Goal: Complete application form

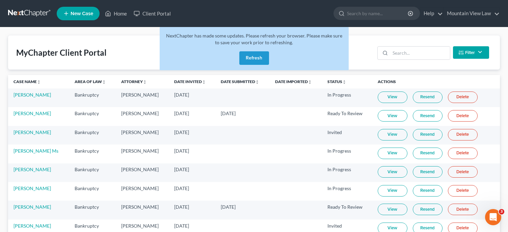
click at [246, 53] on button "Refresh" at bounding box center [254, 58] width 30 height 14
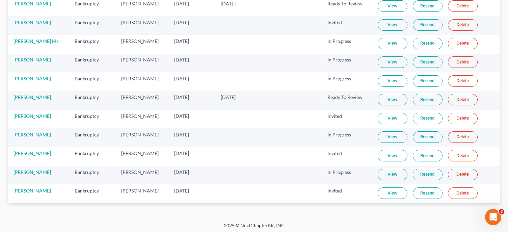
scroll to position [112, 0]
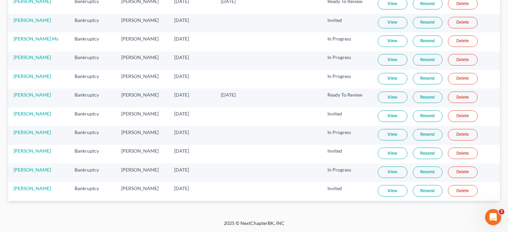
click at [390, 172] on link "View" at bounding box center [393, 171] width 30 height 11
click at [34, 172] on link "[PERSON_NAME]" at bounding box center [32, 170] width 37 height 6
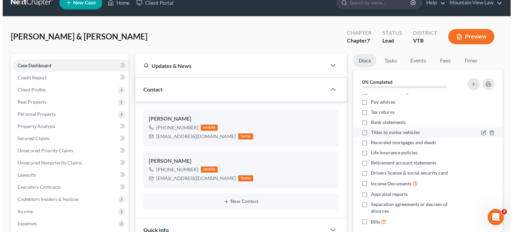
scroll to position [13, 0]
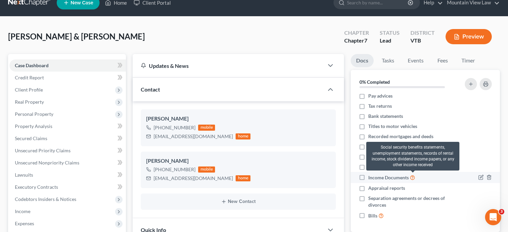
click at [414, 176] on icon at bounding box center [412, 177] width 5 height 6
click at [375, 176] on input "Income Documents" at bounding box center [373, 176] width 4 height 4
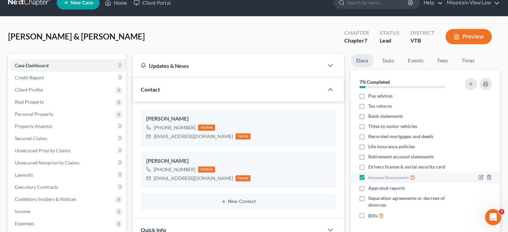
click at [368, 177] on label "Income Documents" at bounding box center [391, 178] width 47 height 8
click at [371, 177] on input "Income Documents" at bounding box center [373, 176] width 4 height 4
checkbox input "false"
click at [465, 37] on button "Preview" at bounding box center [469, 36] width 46 height 15
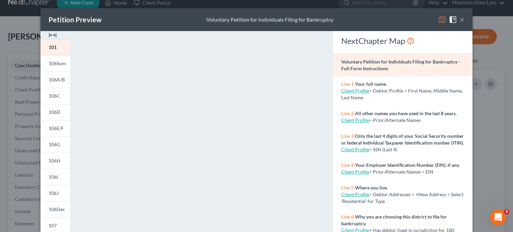
click at [461, 20] on button "×" at bounding box center [462, 20] width 5 height 8
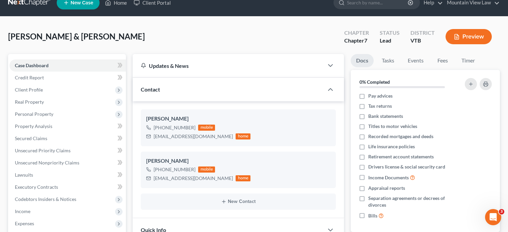
click at [472, 35] on button "Preview" at bounding box center [469, 36] width 46 height 15
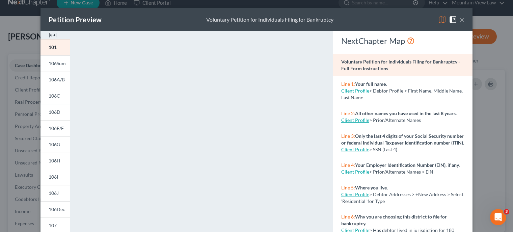
click at [351, 121] on link "Client Profile" at bounding box center [355, 120] width 28 height 6
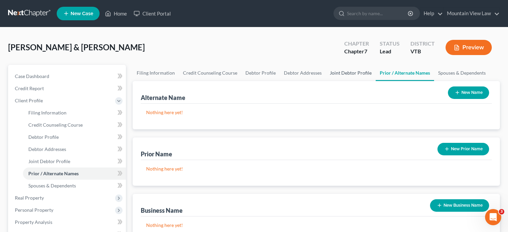
click at [339, 72] on link "Joint Debtor Profile" at bounding box center [351, 73] width 50 height 16
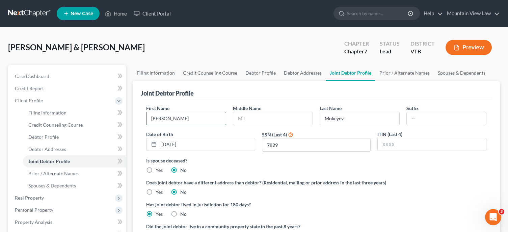
click at [156, 115] on input "Katarina" at bounding box center [186, 118] width 79 height 13
click at [137, 87] on div "Joint Debtor Profile First Name Katarina Middle Name Last Name Mokeyev Suffix D…" at bounding box center [316, 178] width 367 height 194
click at [151, 115] on input "Katarina" at bounding box center [186, 118] width 79 height 13
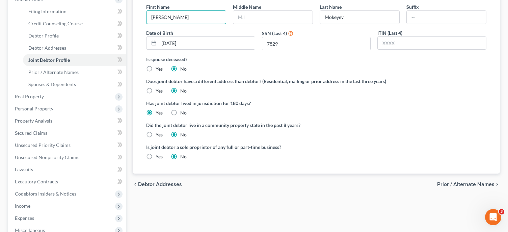
type input "Yekaterina"
click at [481, 187] on span "Prior / Alternate Names" at bounding box center [465, 184] width 57 height 5
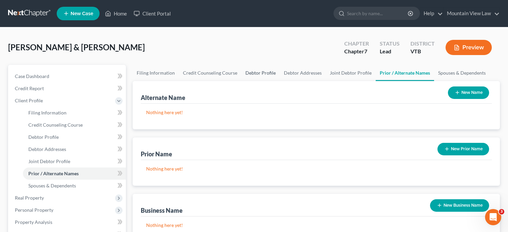
click at [258, 76] on link "Debtor Profile" at bounding box center [260, 73] width 38 height 16
select select "1"
select select "0"
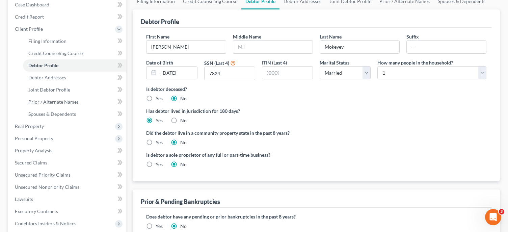
scroll to position [135, 0]
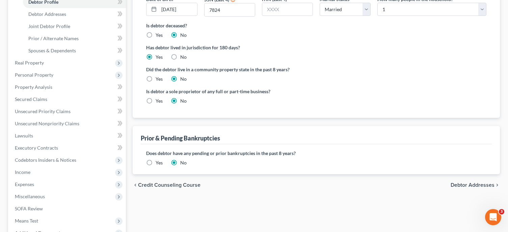
click at [466, 185] on span "Debtor Addresses" at bounding box center [473, 184] width 44 height 5
select select "0"
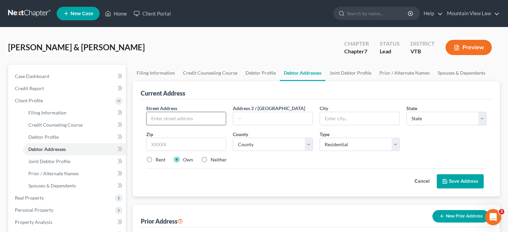
click at [194, 118] on input "text" at bounding box center [186, 118] width 79 height 13
type input "122 Bellevue Avenue"
type input "Rutland"
click at [469, 122] on select "State AL AK AR AZ CA CO CT DE DC FL GA GU HI ID IL IN IA KS KY LA ME MD MA MI M…" at bounding box center [447, 119] width 80 height 14
click at [407, 112] on select "State AL AK AR AZ CA CO CT DE DC FL GA GU HI ID IL IN IA KS KY LA ME MD MA MI M…" at bounding box center [447, 119] width 80 height 14
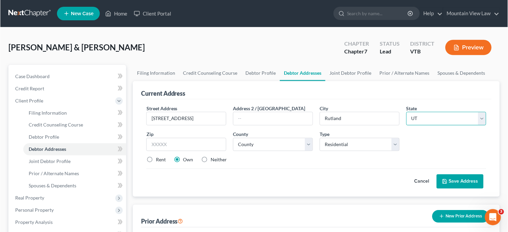
scroll to position [34, 0]
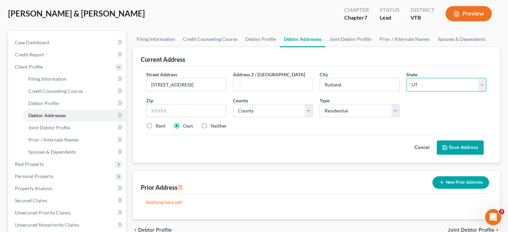
click at [439, 83] on select "State AL AK AR AZ CA CO CT DE DC FL GA GU HI ID IL IN IA KS KY LA ME MD MA MI M…" at bounding box center [447, 85] width 80 height 14
select select "49"
click at [407, 78] on select "State AL AK AR AZ CA CO CT DE DC FL GA GU HI ID IL IN IA KS KY LA ME MD MA MI M…" at bounding box center [447, 85] width 80 height 14
click at [206, 110] on input "text" at bounding box center [186, 111] width 80 height 14
type input "05701"
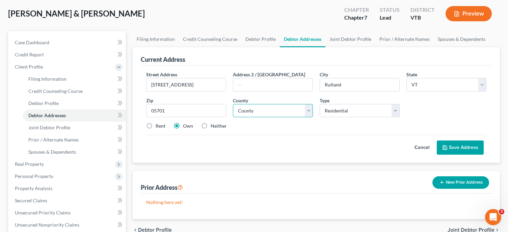
click at [305, 111] on select "County Addison County Bennington County Caledonia County Chittenden County Esse…" at bounding box center [273, 111] width 80 height 14
select select "10"
click at [233, 104] on select "County Addison County Bennington County Caledonia County Chittenden County Esse…" at bounding box center [273, 111] width 80 height 14
click at [463, 148] on button "Save Address" at bounding box center [460, 147] width 47 height 14
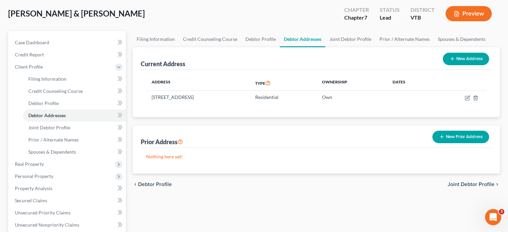
click at [458, 139] on button "New Prior Address" at bounding box center [461, 137] width 57 height 12
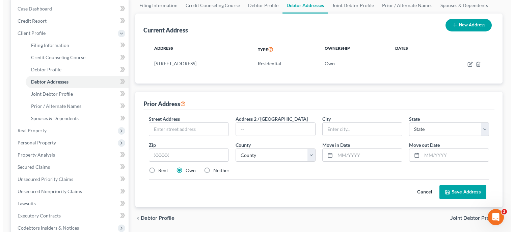
scroll to position [0, 0]
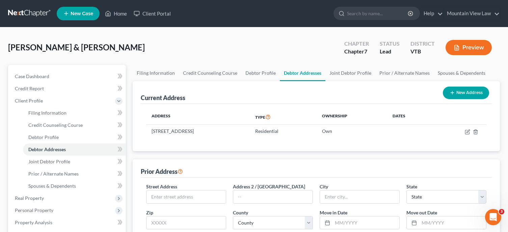
click at [467, 51] on button "Preview" at bounding box center [469, 47] width 46 height 15
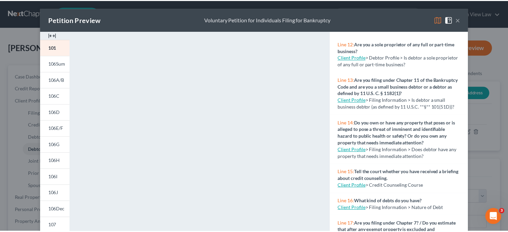
scroll to position [396, 0]
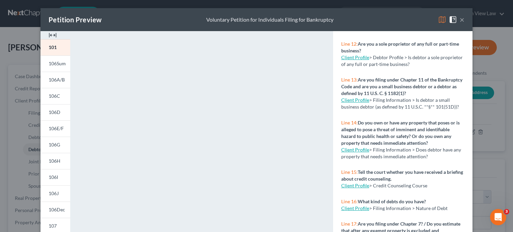
click at [354, 182] on link "Client Profile" at bounding box center [355, 185] width 28 height 6
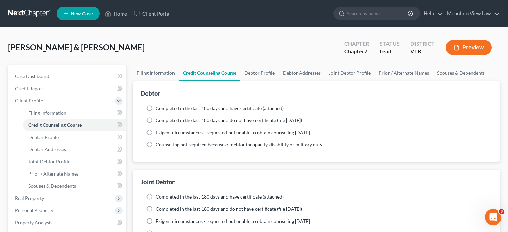
drag, startPoint x: 149, startPoint y: 108, endPoint x: 184, endPoint y: 122, distance: 37.3
click at [156, 108] on label "Completed in the last 180 days and have certificate (attached)" at bounding box center [220, 108] width 128 height 7
click at [158, 108] on input "Completed in the last 180 days and have certificate (attached)" at bounding box center [160, 107] width 4 height 4
radio input "true"
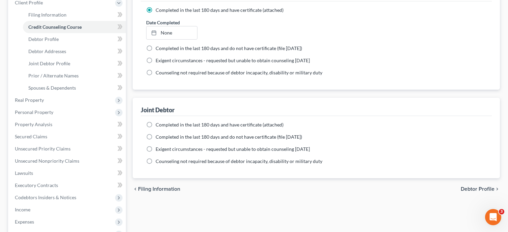
scroll to position [101, 0]
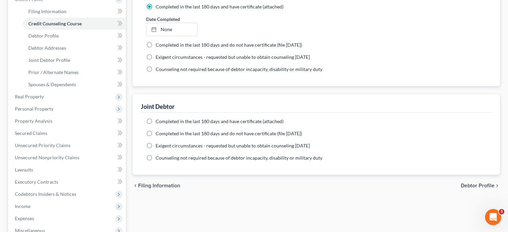
click at [156, 121] on label "Completed in the last 180 days and have certificate (attached)" at bounding box center [220, 121] width 128 height 7
click at [158, 121] on input "Completed in the last 180 days and have certificate (attached)" at bounding box center [160, 120] width 4 height 4
radio input "true"
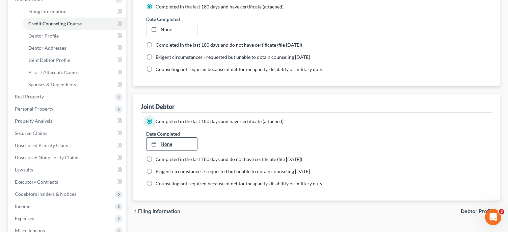
click at [172, 142] on link "None" at bounding box center [172, 143] width 50 height 13
type input "8/19/2025"
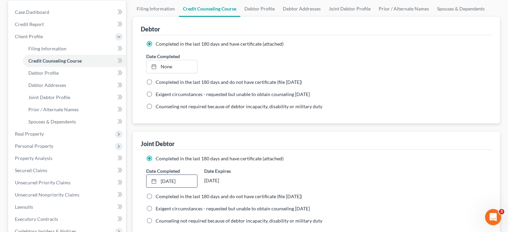
scroll to position [0, 0]
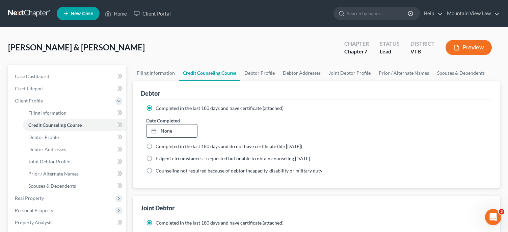
type input "8/19/2025"
click at [158, 133] on link "8/19/2025" at bounding box center [172, 130] width 50 height 13
click at [479, 48] on button "Preview" at bounding box center [469, 47] width 46 height 15
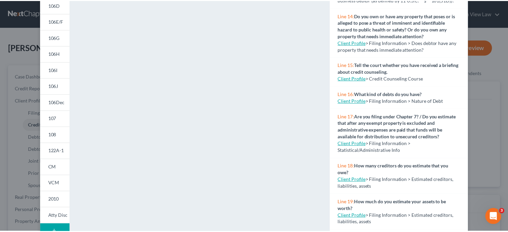
scroll to position [149, 0]
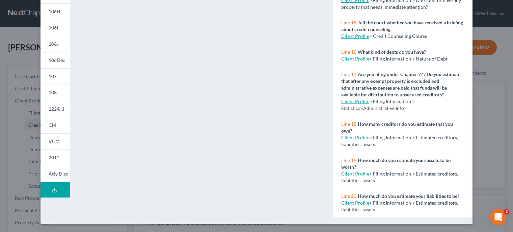
click at [357, 203] on link "Client Profile" at bounding box center [355, 203] width 28 height 6
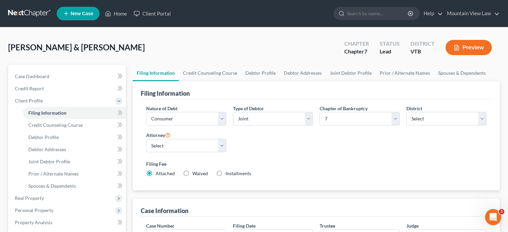
select select "1"
select select "0"
select select "82"
select select "0"
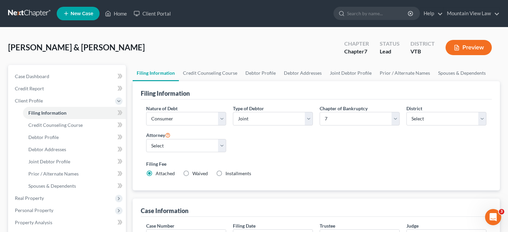
select select "49"
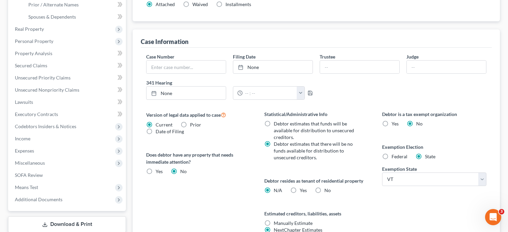
scroll to position [234, 0]
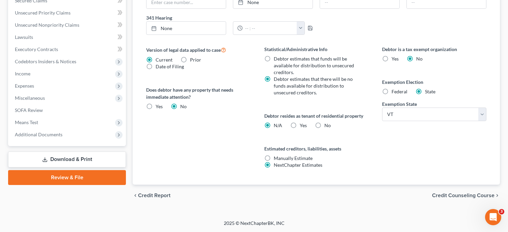
click at [459, 195] on span "Credit Counseling Course" at bounding box center [463, 194] width 62 height 5
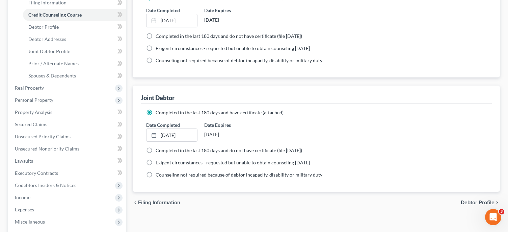
scroll to position [169, 0]
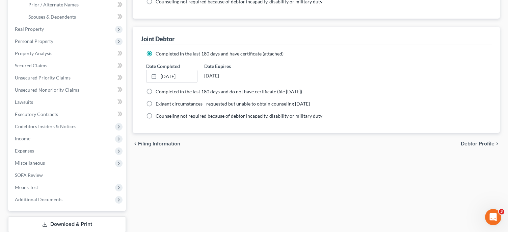
click at [473, 146] on span "Debtor Profile" at bounding box center [478, 143] width 34 height 5
select select "1"
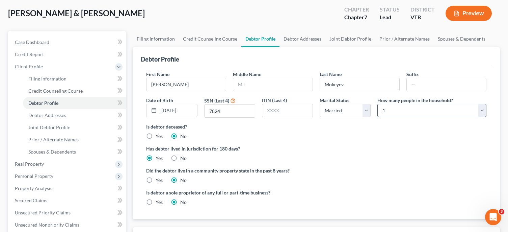
scroll to position [34, 0]
click at [470, 113] on select "Select 1 2 3 4 5 6 7 8 9 10 11 12 13 14 15 16 17 18 19 20" at bounding box center [431, 111] width 109 height 14
select select "1"
click at [377, 104] on select "Select 1 2 3 4 5 6 7 8 9 10 11 12 13 14 15 16 17 18 19 20" at bounding box center [431, 111] width 109 height 14
click at [393, 135] on div "Is debtor deceased? Yes No" at bounding box center [316, 131] width 340 height 17
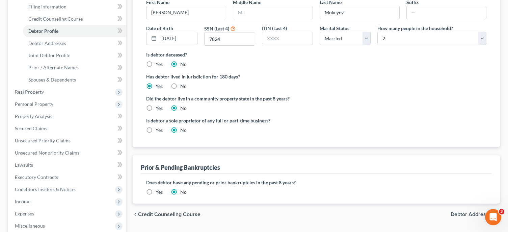
scroll to position [169, 0]
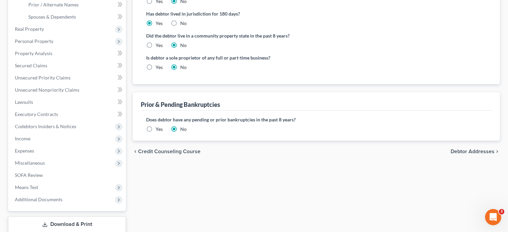
click at [470, 154] on span "Debtor Addresses" at bounding box center [473, 151] width 44 height 5
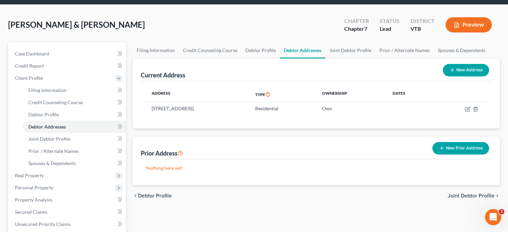
scroll to position [68, 0]
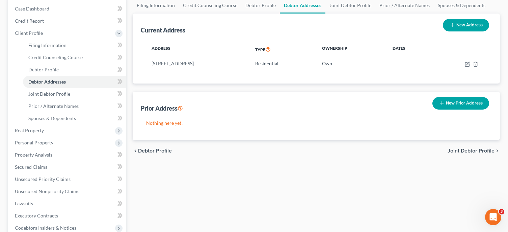
click at [463, 150] on span "Joint Debtor Profile" at bounding box center [471, 150] width 47 height 5
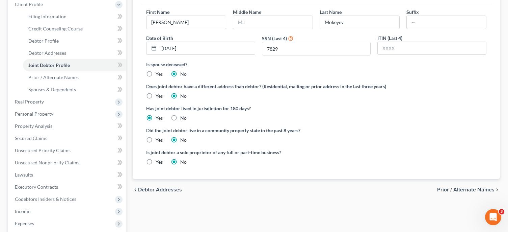
scroll to position [101, 0]
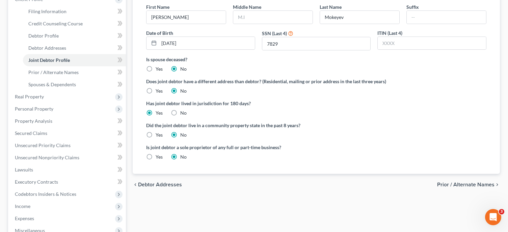
click at [470, 182] on span "Prior / Alternate Names" at bounding box center [465, 184] width 57 height 5
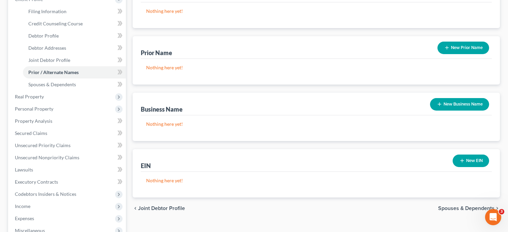
scroll to position [135, 0]
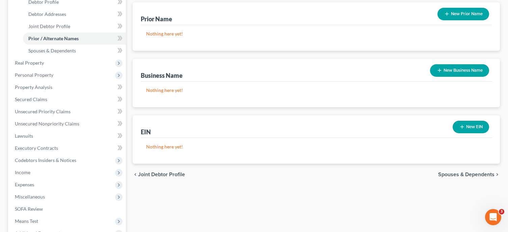
click at [452, 173] on span "Spouses & Dependents" at bounding box center [466, 174] width 56 height 5
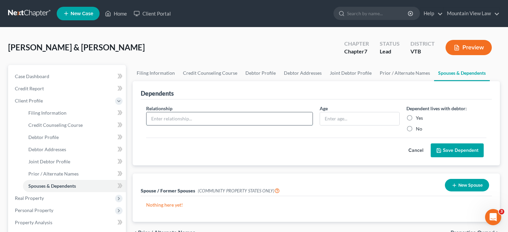
click at [263, 122] on input "text" at bounding box center [230, 118] width 166 height 13
click at [250, 120] on input "text" at bounding box center [230, 118] width 166 height 13
click at [268, 119] on input "text" at bounding box center [230, 118] width 166 height 13
type input "S"
type input "Child"
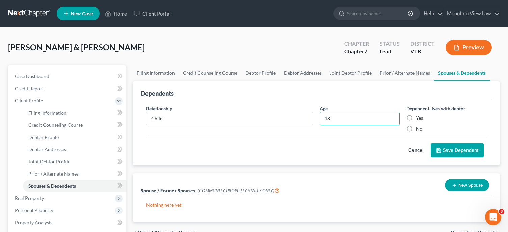
type input "18"
click at [207, 111] on div "Relationship * Child" at bounding box center [230, 118] width 174 height 27
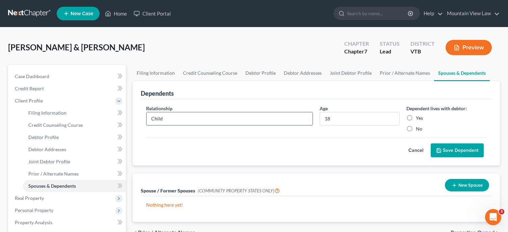
click at [206, 119] on input "Child" at bounding box center [230, 118] width 166 height 13
click at [346, 117] on input "18" at bounding box center [359, 118] width 79 height 13
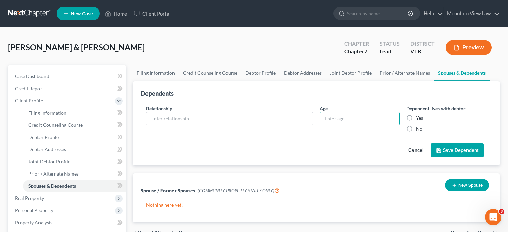
click at [417, 148] on button "Cancel" at bounding box center [416, 150] width 30 height 14
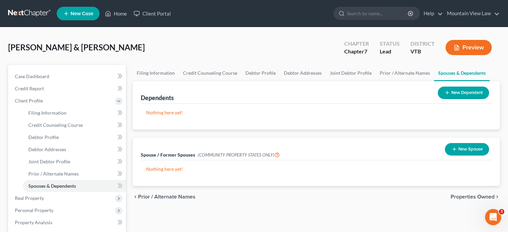
click at [467, 196] on span "Properties Owned" at bounding box center [473, 196] width 44 height 5
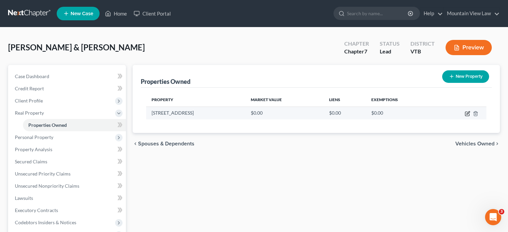
click at [466, 114] on icon "button" at bounding box center [467, 114] width 4 height 4
select select "49"
select select "10"
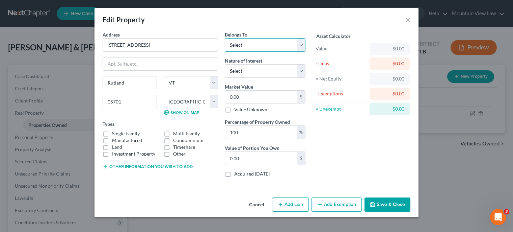
click at [271, 44] on select "Select Debtor 1 Only Debtor 2 Only Debtor 1 And Debtor 2 Only At Least One Of T…" at bounding box center [265, 45] width 81 height 14
select select "2"
click at [225, 38] on select "Select Debtor 1 Only Debtor 2 Only Debtor 1 And Debtor 2 Only At Least One Of T…" at bounding box center [265, 45] width 81 height 14
click at [257, 72] on select "Select Fee Simple Joint Tenant Life Estate Equitable Interest Future Interest T…" at bounding box center [265, 71] width 81 height 14
click at [225, 64] on select "Select Fee Simple Joint Tenant Life Estate Equitable Interest Future Interest T…" at bounding box center [265, 71] width 81 height 14
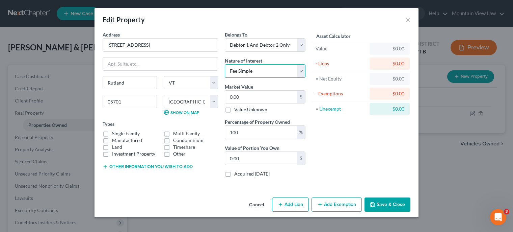
click at [257, 74] on select "Select Fee Simple Joint Tenant Life Estate Equitable Interest Future Interest T…" at bounding box center [265, 71] width 81 height 14
select select "5"
click at [225, 64] on select "Select Fee Simple Joint Tenant Life Estate Equitable Interest Future Interest T…" at bounding box center [265, 71] width 81 height 14
click at [112, 133] on label "Single Family" at bounding box center [126, 133] width 28 height 7
click at [115, 133] on input "Single Family" at bounding box center [117, 132] width 4 height 4
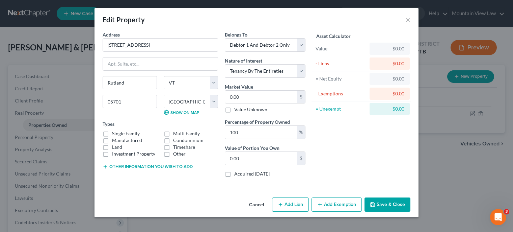
checkbox input "true"
click at [264, 133] on input "100" at bounding box center [261, 132] width 72 height 13
click at [259, 103] on div "0.00 $" at bounding box center [265, 97] width 81 height 14
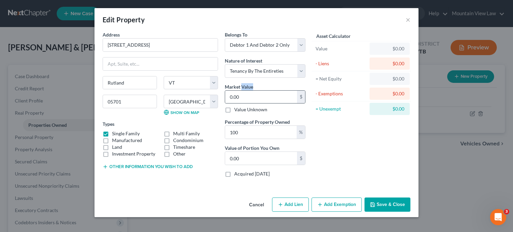
click at [259, 103] on div "0.00 $" at bounding box center [265, 97] width 81 height 14
click at [255, 97] on input "0.00" at bounding box center [261, 96] width 72 height 13
click at [252, 135] on input "100" at bounding box center [261, 132] width 72 height 13
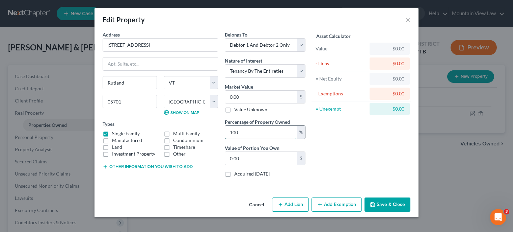
click at [252, 135] on input "100" at bounding box center [261, 132] width 72 height 13
click at [250, 159] on input "0.00" at bounding box center [261, 158] width 72 height 13
click at [250, 158] on input "0.00" at bounding box center [261, 158] width 72 height 13
click at [251, 158] on input "0.00" at bounding box center [261, 158] width 72 height 13
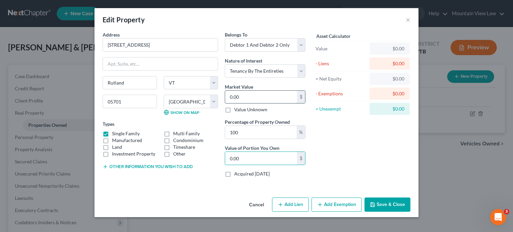
click at [258, 101] on input "0.00" at bounding box center [261, 96] width 72 height 13
type input "2"
type input "2.00"
type input "23"
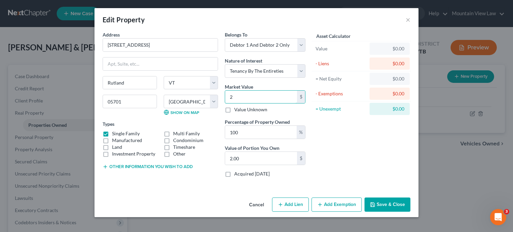
type input "23.00"
type input "237"
type input "237.00"
type input "2375"
type input "2,375.00"
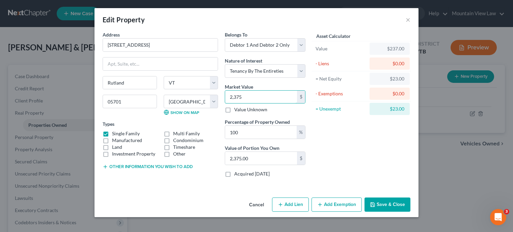
type input "2,3750"
type input "23,750.00"
type input "23,7500"
type input "237,500.00"
type input "237,500"
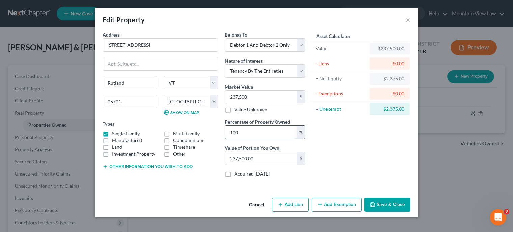
click at [284, 135] on input "100" at bounding box center [261, 132] width 72 height 13
click at [264, 160] on input "237,500.00" at bounding box center [261, 158] width 72 height 13
type input "0.00"
type input "5"
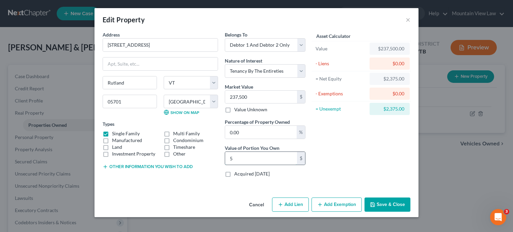
type input "0.02"
type input "57"
type input "0.24"
type input "574"
type input "2.42"
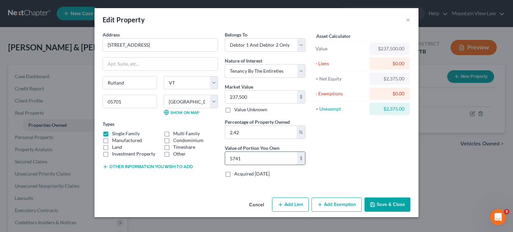
type input "5,741"
type input "24.17"
type input "57,410.43"
click at [322, 159] on div "Asset Calculator Value $237,500.00 - Liens $0.00 = Net Equity $2,375.00 - Exemp…" at bounding box center [361, 106] width 105 height 151
click at [391, 204] on button "Save & Close" at bounding box center [388, 204] width 46 height 14
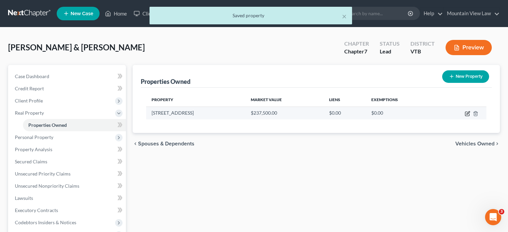
click at [467, 113] on icon "button" at bounding box center [468, 112] width 3 height 3
select select "49"
select select "10"
select select "2"
select select "5"
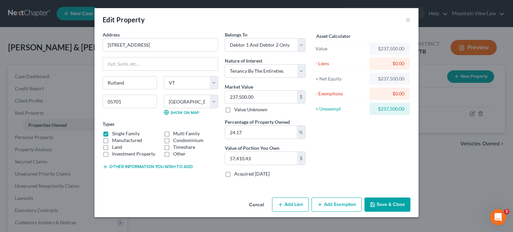
click at [292, 204] on button "Add Lien" at bounding box center [290, 204] width 37 height 14
select select "2"
select select "0"
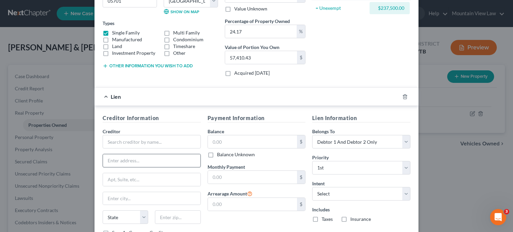
scroll to position [101, 0]
click at [154, 140] on input "text" at bounding box center [152, 141] width 98 height 14
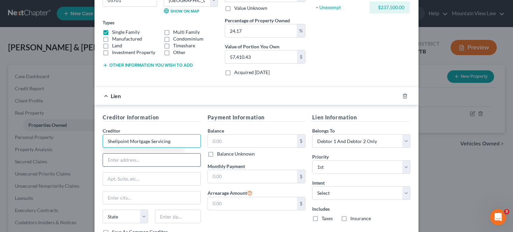
type input "Shellpoint Mortgage Servicing"
click at [160, 162] on input "text" at bounding box center [152, 159] width 98 height 13
click at [232, 135] on input "text" at bounding box center [252, 140] width 89 height 13
click at [143, 160] on input "text" at bounding box center [152, 159] width 98 height 13
type input "P.O. Box 619063"
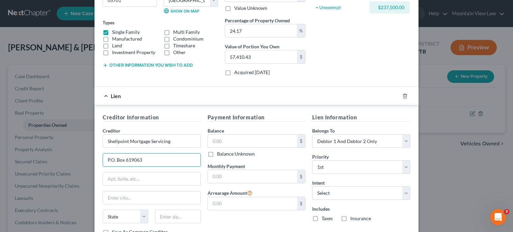
click at [161, 206] on div "Creditor * Shellpoint Mortgage Servicing P.O. Box 619063 State AL AK AR AZ CA C…" at bounding box center [152, 177] width 98 height 101
click at [159, 195] on input "text" at bounding box center [152, 197] width 98 height 13
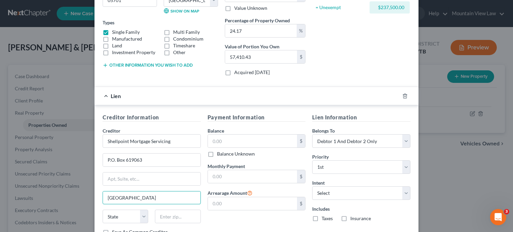
type input "Dallas"
click at [132, 213] on select "State AL AK AR AZ CA CO CT DE DC FL GA GU HI ID IL IN IA KS KY LA ME MD MA MI M…" at bounding box center [126, 216] width 46 height 14
select select "45"
click at [103, 209] on select "State AL AK AR AZ CA CO CT DE DC FL GA GU HI ID IL IN IA KS KY LA ME MD MA MI M…" at bounding box center [126, 216] width 46 height 14
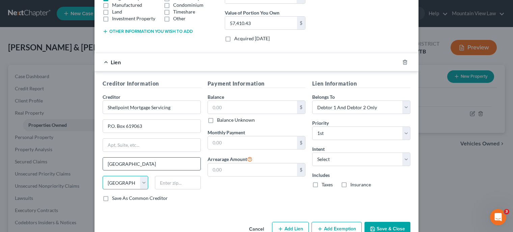
scroll to position [153, 0]
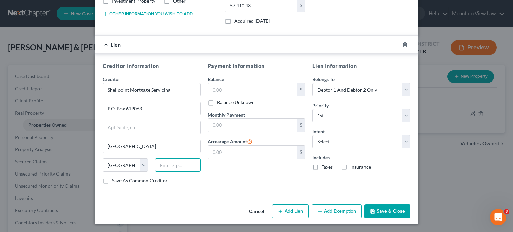
paste input "75261-9063"
type input "75261-9063"
click at [250, 189] on div "Payment Information Balance $ Balance Unknown Balance Undetermined $ Balance Un…" at bounding box center [256, 125] width 105 height 127
click at [268, 125] on input "text" at bounding box center [252, 125] width 89 height 13
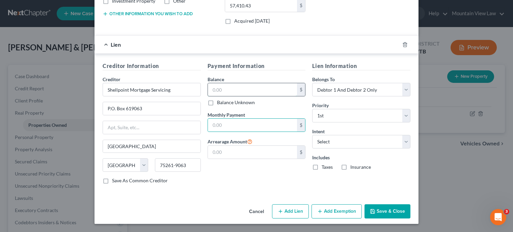
click at [240, 88] on input "text" at bounding box center [252, 89] width 89 height 13
type input "180,089.57"
click at [233, 123] on input "text" at bounding box center [252, 125] width 89 height 13
type input "1,514.65"
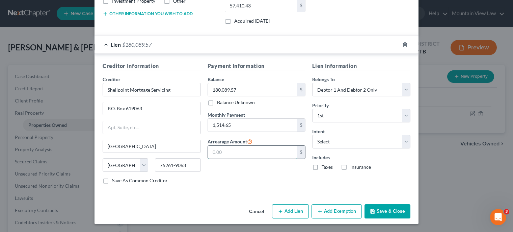
click at [266, 154] on input "text" at bounding box center [252, 152] width 89 height 13
type input "0"
click at [206, 179] on div "Payment Information Balance 180,089.57 $ Balance Unknown Balance Undetermined 1…" at bounding box center [256, 125] width 105 height 127
drag, startPoint x: 400, startPoint y: 213, endPoint x: 402, endPoint y: 150, distance: 63.5
click at [399, 172] on div "Edit Property × Address * 122 Bellevue Avenue Rutland State AL AK AR AZ CA CO C…" at bounding box center [257, 39] width 324 height 368
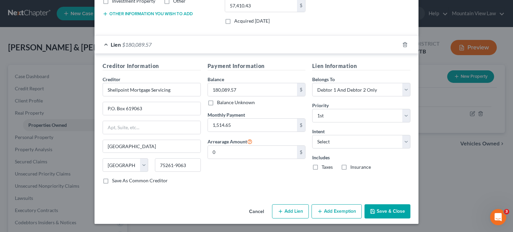
drag, startPoint x: 316, startPoint y: 165, endPoint x: 339, endPoint y: 169, distance: 23.0
click at [322, 165] on label "Taxes" at bounding box center [327, 166] width 11 height 7
click at [350, 166] on label "Insurance" at bounding box center [360, 166] width 21 height 7
click at [353, 166] on input "Insurance" at bounding box center [355, 165] width 4 height 4
checkbox input "true"
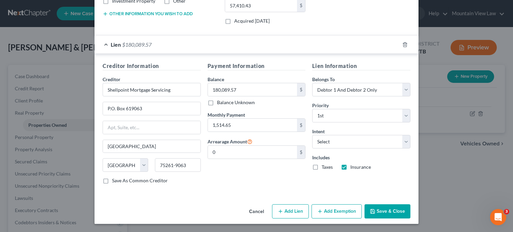
click at [322, 165] on label "Taxes" at bounding box center [327, 166] width 11 height 7
click at [324, 165] on input "Taxes" at bounding box center [326, 165] width 4 height 4
checkbox input "true"
click at [326, 145] on select "Select Surrender Redeem Reaffirm Avoid Other" at bounding box center [361, 142] width 98 height 14
click at [285, 177] on div "Payment Information Balance 180,089.57 $ Balance Unknown Balance Undetermined 1…" at bounding box center [256, 125] width 105 height 127
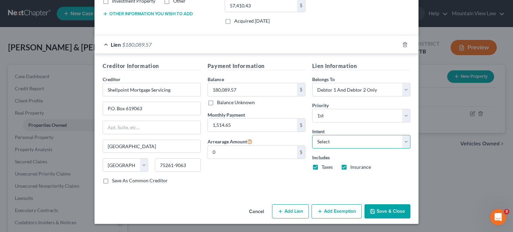
click at [359, 141] on select "Select Surrender Redeem Reaffirm Avoid Other" at bounding box center [361, 142] width 98 height 14
drag, startPoint x: 241, startPoint y: 177, endPoint x: 346, endPoint y: 209, distance: 109.2
click at [242, 177] on div "Payment Information Balance 180,089.57 $ Balance Unknown Balance Undetermined 1…" at bounding box center [256, 125] width 105 height 127
click at [394, 212] on button "Save & Close" at bounding box center [388, 211] width 46 height 14
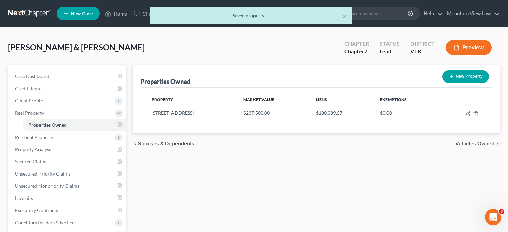
click at [471, 138] on div "chevron_left Spouses & Dependents Vehicles Owned chevron_right" at bounding box center [316, 144] width 367 height 22
click at [470, 144] on span "Vehicles Owned" at bounding box center [474, 143] width 39 height 5
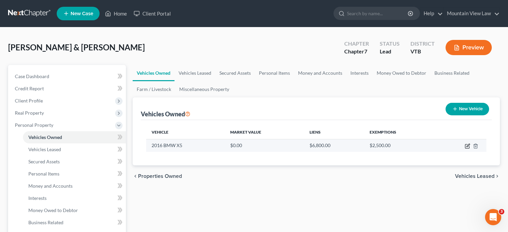
click at [465, 145] on td at bounding box center [460, 145] width 51 height 13
click at [468, 147] on icon "button" at bounding box center [468, 144] width 3 height 3
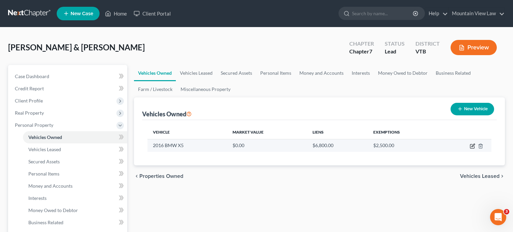
select select "0"
select select "10"
select select "2"
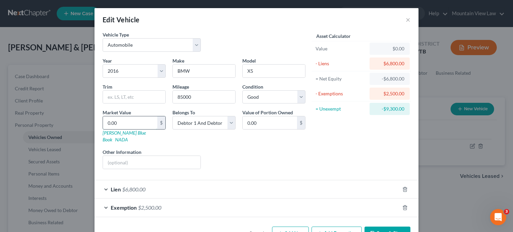
click at [130, 119] on input "0.00" at bounding box center [130, 122] width 54 height 13
type input "1"
type input "1.00"
type input "11"
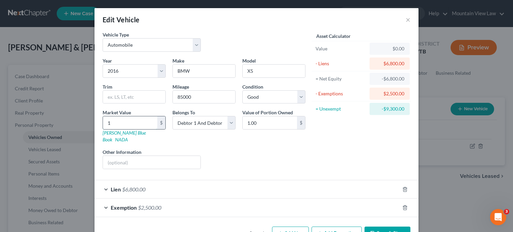
type input "11.00"
type input "119"
type input "119.00"
type input "1195"
type input "1,195.00"
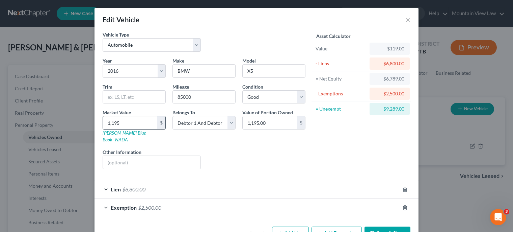
type input "1,1950"
type input "11,950.00"
type input "11,950"
click at [335, 152] on div "Asset Calculator Value $11,950.00 - Liens $6,800.00 = Net Equity -$5,605.00 - E…" at bounding box center [361, 102] width 105 height 143
click at [265, 124] on input "11,950.00" at bounding box center [270, 122] width 54 height 13
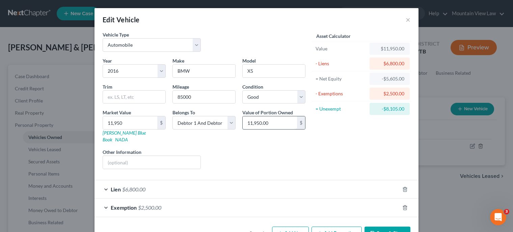
click at [265, 124] on input "11,950.00" at bounding box center [270, 122] width 54 height 13
click at [312, 160] on div "Asset Calculator Value $11,950.00 - Liens $6,800.00 = Net Equity -$5,605.00 - E…" at bounding box center [361, 102] width 105 height 143
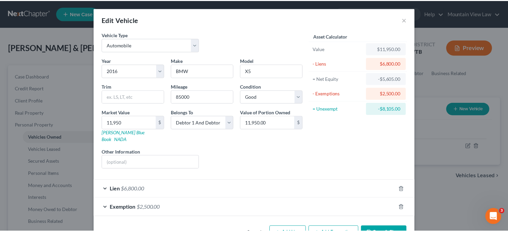
scroll to position [15, 0]
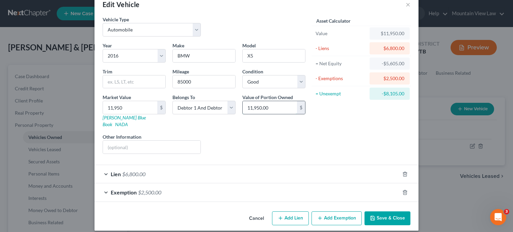
click at [274, 107] on input "11,950.00" at bounding box center [270, 107] width 54 height 13
click at [305, 146] on div "Liens Select" at bounding box center [256, 143] width 105 height 21
click at [393, 211] on button "Save & Close" at bounding box center [388, 218] width 46 height 14
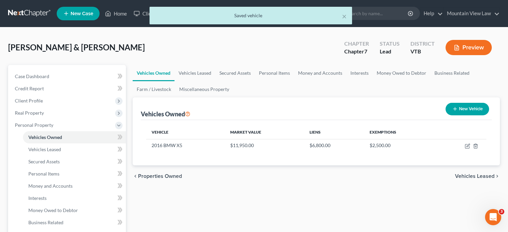
click at [486, 175] on span "Vehicles Leased" at bounding box center [475, 175] width 40 height 5
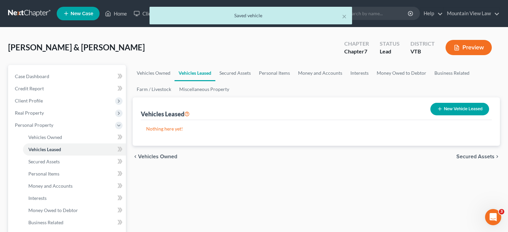
click at [473, 157] on span "Secured Assets" at bounding box center [475, 156] width 38 height 5
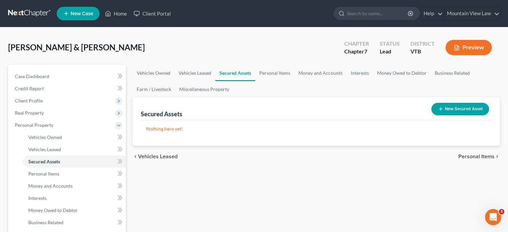
click at [461, 154] on span "Personal Items" at bounding box center [477, 156] width 36 height 5
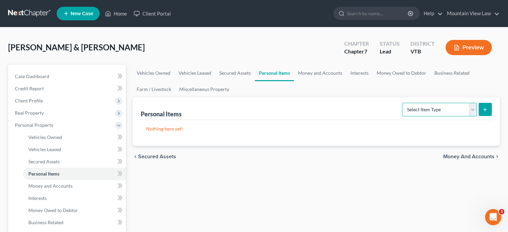
click at [446, 107] on select "Select Item Type Clothing Collectibles Of Value Electronics Firearms Household …" at bounding box center [439, 110] width 75 height 14
click at [476, 155] on span "Money and Accounts" at bounding box center [468, 156] width 51 height 5
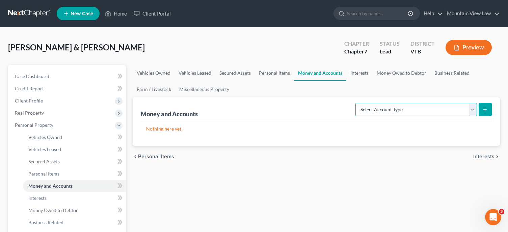
click at [434, 108] on select "Select Account Type Brokerage Cash on Hand Certificates of Deposit Checking Acc…" at bounding box center [417, 110] width 122 height 14
select select "checking"
click at [357, 103] on select "Select Account Type Brokerage Cash on Hand Certificates of Deposit Checking Acc…" at bounding box center [417, 110] width 122 height 14
click at [485, 110] on line "submit" at bounding box center [485, 109] width 0 height 3
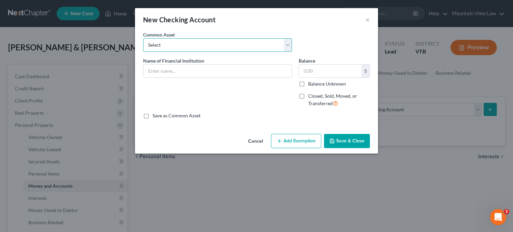
click at [202, 45] on select "Select EastRise Credit Union" at bounding box center [217, 45] width 149 height 14
click at [212, 26] on div "New Checking Account ×" at bounding box center [256, 19] width 243 height 23
click at [172, 69] on input "text" at bounding box center [217, 70] width 148 height 13
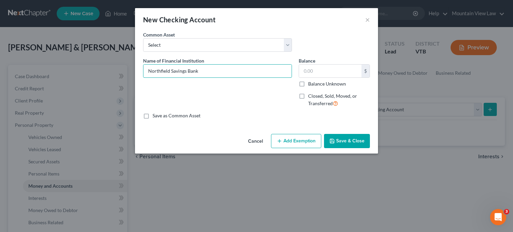
type input "Northfield Savings Bank"
click at [267, 108] on div "Name of Financial Institution * Northfield Savings Bank" at bounding box center [218, 84] width 156 height 55
click at [342, 70] on input "text" at bounding box center [330, 70] width 62 height 13
type input "1,723"
click at [153, 115] on label "Save as Common Asset" at bounding box center [177, 115] width 48 height 7
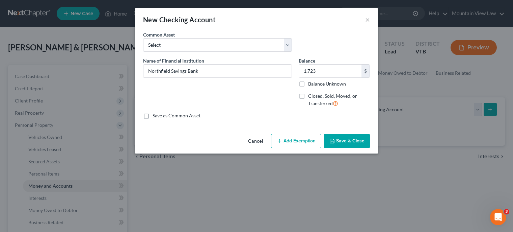
click at [155, 115] on input "Save as Common Asset" at bounding box center [157, 114] width 4 height 4
checkbox input "true"
click at [348, 138] on button "Save & Close" at bounding box center [347, 141] width 46 height 14
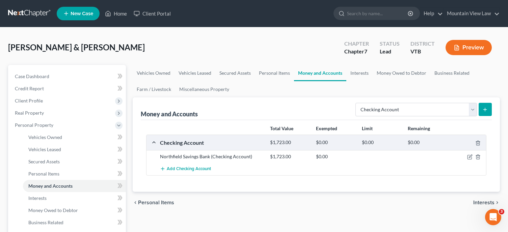
click at [489, 202] on span "Interests" at bounding box center [483, 202] width 21 height 5
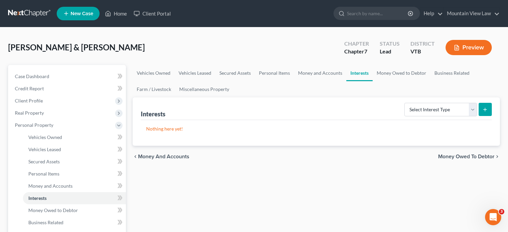
click at [484, 160] on div "chevron_left Money and Accounts Money Owed to Debtor chevron_right" at bounding box center [316, 157] width 367 height 22
click at [483, 157] on span "Money Owed to Debtor" at bounding box center [466, 156] width 56 height 5
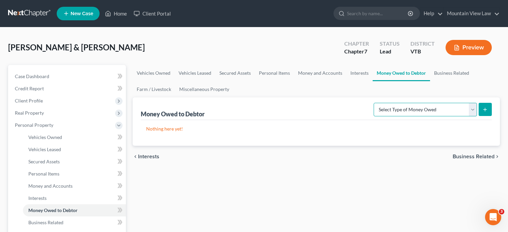
click at [453, 110] on select "Select Type of Money Owed Accounts Receivable Alimony Child Support Claims Agai…" at bounding box center [425, 110] width 103 height 14
select select "unpaid_loans"
click at [375, 103] on select "Select Type of Money Owed Accounts Receivable Alimony Child Support Claims Agai…" at bounding box center [425, 110] width 103 height 14
click at [494, 113] on div "Money Owed to Debtor Select Type of Money Owed Accounts Receivable Alimony Chil…" at bounding box center [316, 121] width 367 height 48
click at [490, 113] on button "submit" at bounding box center [485, 109] width 13 height 13
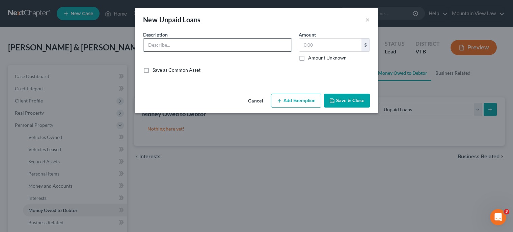
click at [207, 45] on input "text" at bounding box center [217, 44] width 148 height 13
click at [371, 21] on div "New Unpaid Loans ×" at bounding box center [256, 19] width 243 height 23
click at [257, 99] on button "Cancel" at bounding box center [256, 101] width 26 height 14
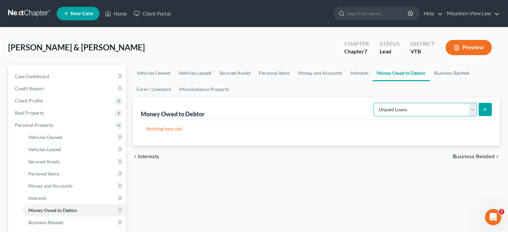
click at [435, 110] on select "Select Type of Money Owed Accounts Receivable Alimony Child Support Claims Agai…" at bounding box center [425, 110] width 103 height 14
click at [270, 103] on div "Money Owed to Debtor Select Type of Money Owed Accounts Receivable Alimony Chil…" at bounding box center [316, 108] width 351 height 23
click at [456, 77] on link "Business Related" at bounding box center [451, 73] width 43 height 16
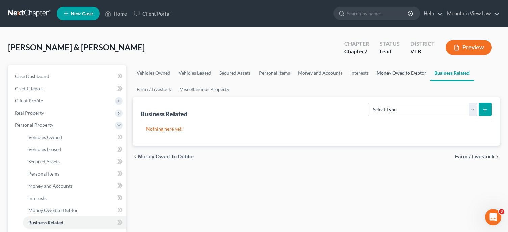
click at [414, 78] on link "Money Owed to Debtor" at bounding box center [402, 73] width 58 height 16
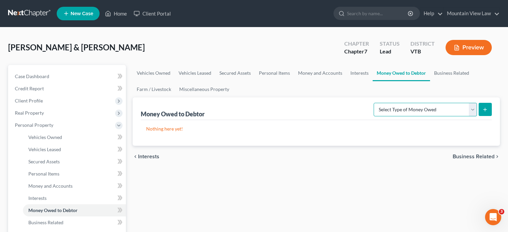
click at [431, 114] on select "Select Type of Money Owed Accounts Receivable Alimony Child Support Claims Agai…" at bounding box center [425, 110] width 103 height 14
click at [480, 158] on span "Business Related" at bounding box center [474, 156] width 42 height 5
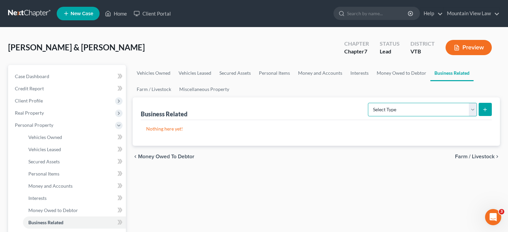
click at [443, 108] on select "Select Type Customer Lists Franchises Inventory Licenses Machinery Office Equip…" at bounding box center [422, 110] width 109 height 14
drag, startPoint x: 331, startPoint y: 198, endPoint x: 454, endPoint y: 127, distance: 142.5
click at [483, 157] on span "Farm / Livestock" at bounding box center [475, 156] width 40 height 5
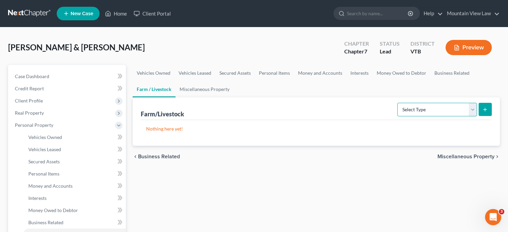
click at [474, 110] on select "Select Type Animals & Livestock Crops: Growing or Harvested Farming Equipment F…" at bounding box center [437, 110] width 80 height 14
drag, startPoint x: 359, startPoint y: 184, endPoint x: 421, endPoint y: 155, distance: 68.3
click at [470, 155] on span "Miscellaneous Property" at bounding box center [466, 156] width 57 height 5
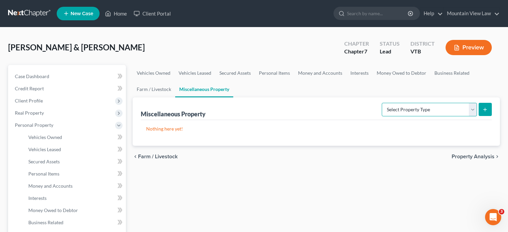
drag, startPoint x: 452, startPoint y: 103, endPoint x: 451, endPoint y: 107, distance: 4.3
click at [451, 105] on select "Select Property Type Assigned for Creditor Benefit Within 1 Year Holding for An…" at bounding box center [429, 110] width 95 height 14
click at [474, 158] on span "Property Analysis" at bounding box center [473, 156] width 43 height 5
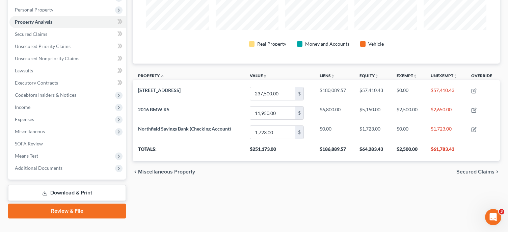
scroll to position [127, 0]
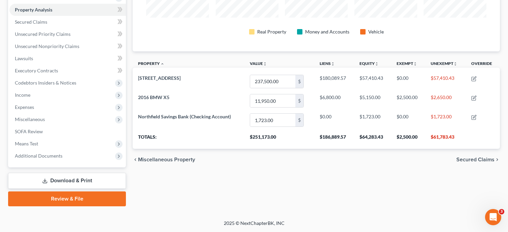
click at [484, 160] on span "Secured Claims" at bounding box center [475, 159] width 38 height 5
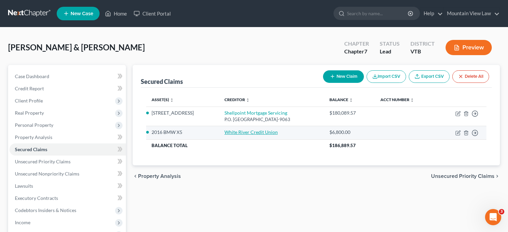
click at [249, 132] on link "White River Credit Union" at bounding box center [251, 132] width 53 height 6
select select "4"
select select "2"
select select "0"
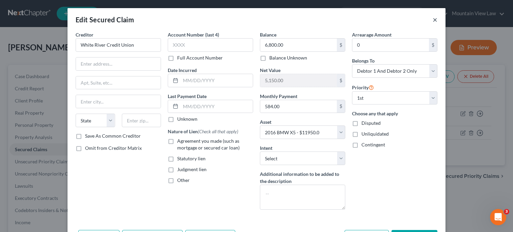
click at [433, 19] on button "×" at bounding box center [435, 20] width 5 height 8
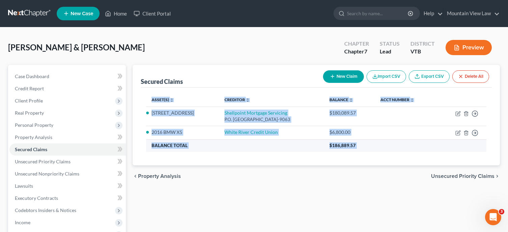
drag, startPoint x: 348, startPoint y: 165, endPoint x: 436, endPoint y: 141, distance: 91.5
click at [349, 164] on ui-view "Secured Claims New Claim Import CSV Export CSV Delete All Asset(s) expand_more …" at bounding box center [316, 126] width 367 height 122
click at [462, 176] on span "Unsecured Priority Claims" at bounding box center [462, 175] width 63 height 5
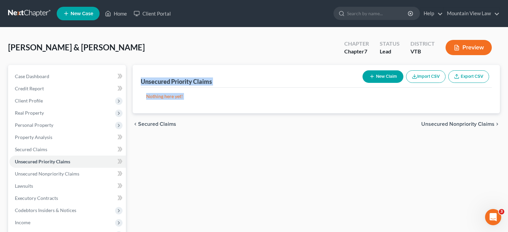
click at [465, 125] on span "Unsecured Nonpriority Claims" at bounding box center [457, 123] width 73 height 5
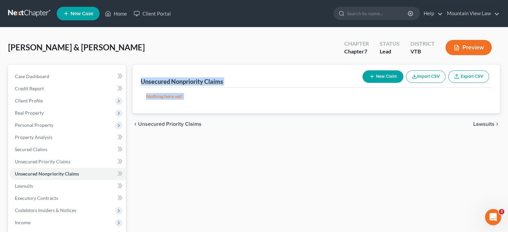
click at [487, 129] on div "chevron_left Unsecured Priority Claims Lawsuits chevron_right" at bounding box center [316, 124] width 367 height 22
click at [487, 123] on span "Lawsuits" at bounding box center [483, 123] width 21 height 5
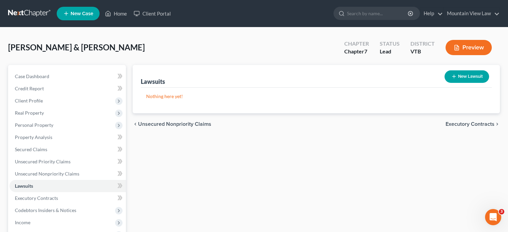
click at [462, 78] on button "New Lawsuit" at bounding box center [467, 76] width 45 height 12
select select "0"
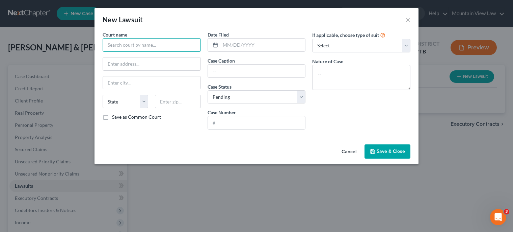
click at [154, 43] on input "text" at bounding box center [152, 45] width 98 height 14
click at [148, 44] on input "text" at bounding box center [152, 45] width 98 height 14
type input "Vermont Superior Court, Civil Division, Rutland Unit"
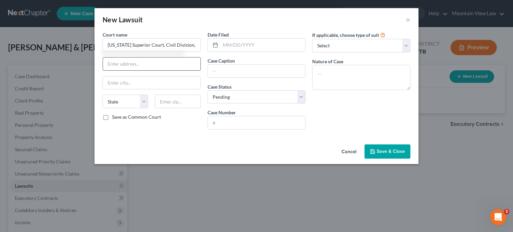
drag, startPoint x: 152, startPoint y: 60, endPoint x: 153, endPoint y: 68, distance: 7.5
click at [152, 60] on input "text" at bounding box center [152, 63] width 98 height 13
type input "83 Center Street"
type input "Rutland"
click at [143, 102] on select "State AL AK AR AZ CA CO CT DE DC FL GA GU HI ID IL IN IA KS KY LA ME MD MA MI M…" at bounding box center [126, 102] width 46 height 14
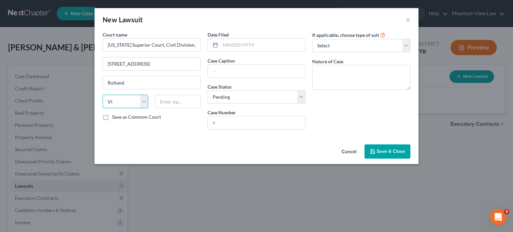
select select "49"
click at [103, 95] on select "State AL AK AR AZ CA CO CT DE DC FL GA GU HI ID IL IN IA KS KY LA ME MD MA MI M…" at bounding box center [126, 102] width 46 height 14
click at [253, 42] on input "text" at bounding box center [262, 44] width 85 height 13
click at [260, 42] on input "text" at bounding box center [262, 44] width 85 height 13
type input "06/04/2025"
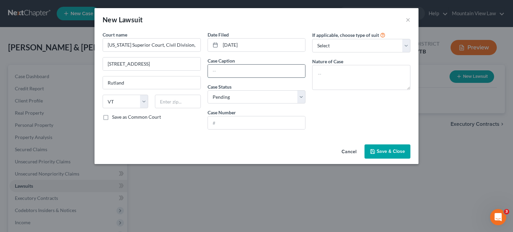
click at [248, 67] on input "text" at bounding box center [257, 70] width 98 height 13
type input "Capital One, N.A v. Sergey Mokeyev"
click at [234, 128] on input "text" at bounding box center [257, 122] width 98 height 13
type input "25-CV-02363"
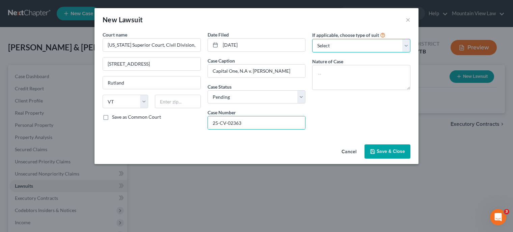
click at [372, 48] on select "Select Repossession Garnishment Foreclosure Attached, Seized, Or Levied Other" at bounding box center [361, 46] width 98 height 14
drag, startPoint x: 355, startPoint y: 120, endPoint x: 350, endPoint y: 116, distance: 5.7
click at [355, 120] on div "If applicable, choose type of suit Select Repossession Garnishment Foreclosure …" at bounding box center [361, 83] width 105 height 104
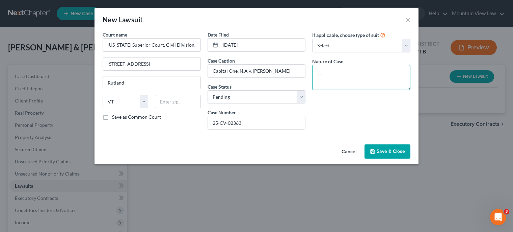
click at [327, 70] on textarea at bounding box center [361, 77] width 98 height 25
click at [342, 87] on textarea at bounding box center [361, 77] width 98 height 25
click at [368, 82] on textarea at bounding box center [361, 77] width 98 height 25
type textarea "Debt collection lawsuit"
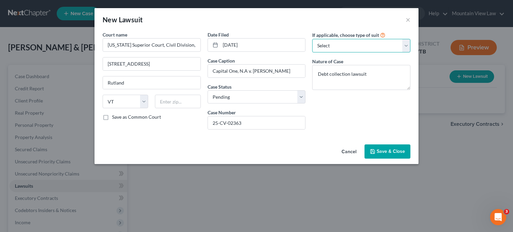
click at [408, 46] on select "Select Repossession Garnishment Foreclosure Attached, Seized, Or Levied Other" at bounding box center [361, 46] width 98 height 14
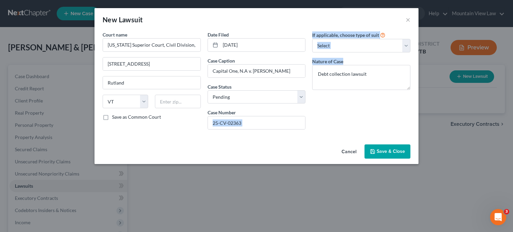
drag, startPoint x: 294, startPoint y: 139, endPoint x: 365, endPoint y: 118, distance: 74.0
click at [365, 118] on div "Court name * Vermont Superior Court, Civil Division, Rutland Unit 83 Center Str…" at bounding box center [257, 86] width 324 height 110
click at [365, 118] on div "If applicable, choose type of suit Select Repossession Garnishment Foreclosure …" at bounding box center [361, 83] width 105 height 104
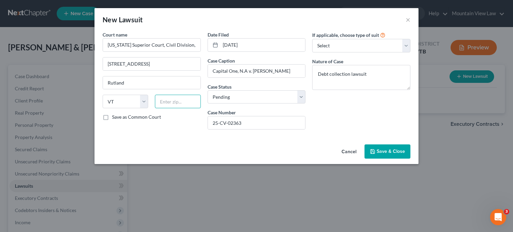
click at [191, 105] on input "text" at bounding box center [178, 102] width 46 height 14
type input "05701"
drag, startPoint x: 179, startPoint y: 141, endPoint x: 376, endPoint y: 139, distance: 196.5
click at [187, 140] on div "Court name * Vermont Superior Court, Civil Division, Rutland Unit 83 Center Str…" at bounding box center [257, 86] width 324 height 110
click at [395, 151] on span "Save & Close" at bounding box center [391, 151] width 28 height 6
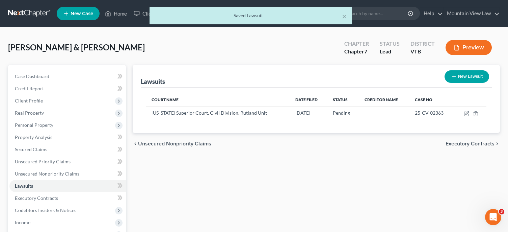
click at [472, 142] on span "Executory Contracts" at bounding box center [470, 143] width 49 height 5
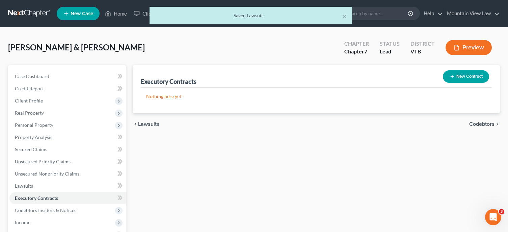
click at [479, 77] on button "New Contract" at bounding box center [466, 76] width 46 height 12
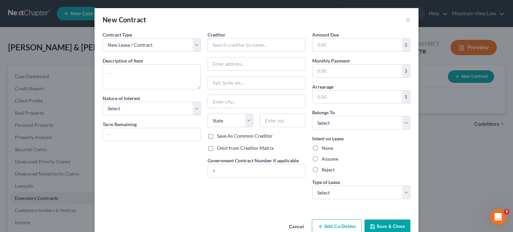
click at [296, 225] on button "Cancel" at bounding box center [297, 227] width 26 height 14
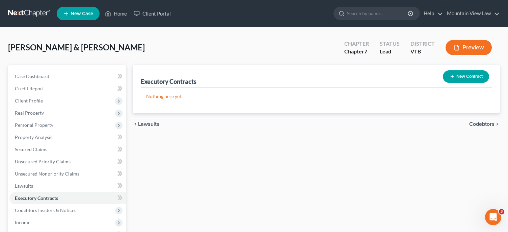
click at [484, 122] on span "Codebtors" at bounding box center [481, 123] width 25 height 5
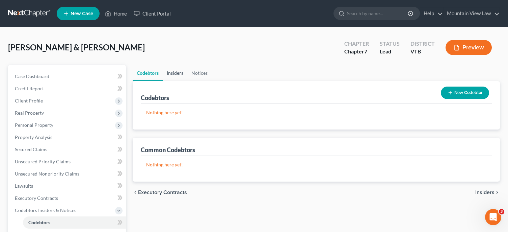
click at [172, 73] on link "Insiders" at bounding box center [175, 73] width 25 height 16
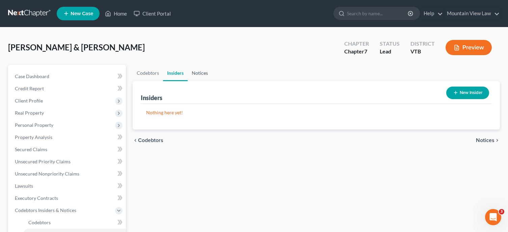
click at [203, 74] on link "Notices" at bounding box center [200, 73] width 24 height 16
click at [143, 72] on link "Codebtors" at bounding box center [148, 73] width 30 height 16
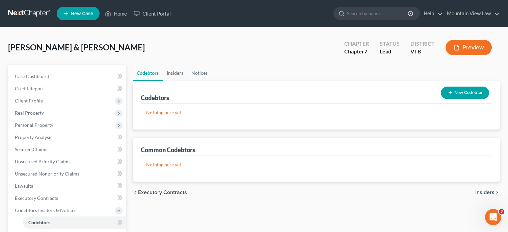
click at [459, 93] on button "New Codebtor" at bounding box center [465, 92] width 48 height 12
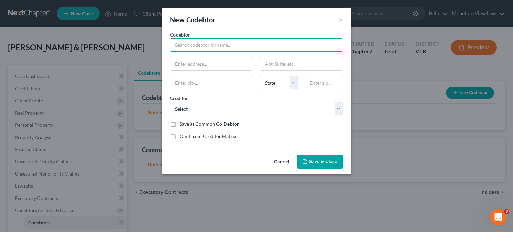
click at [218, 43] on input "text" at bounding box center [256, 45] width 173 height 14
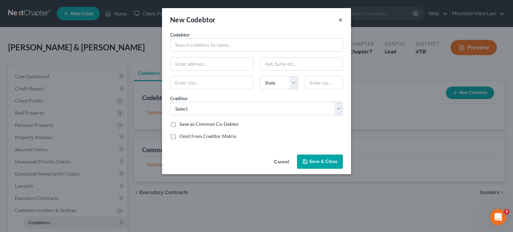
click at [338, 20] on button "×" at bounding box center [340, 20] width 5 height 8
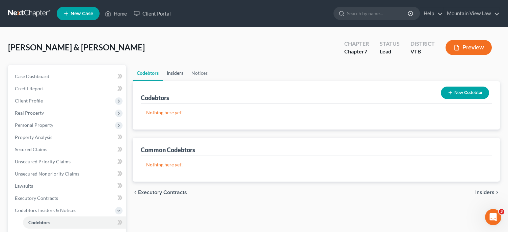
click at [181, 74] on link "Insiders" at bounding box center [175, 73] width 25 height 16
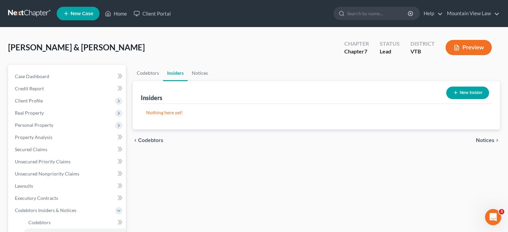
click at [471, 96] on button "New Insider" at bounding box center [467, 92] width 43 height 12
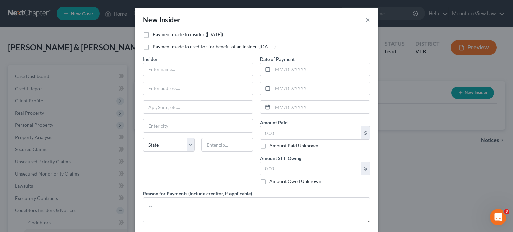
click at [365, 18] on button "×" at bounding box center [367, 20] width 5 height 8
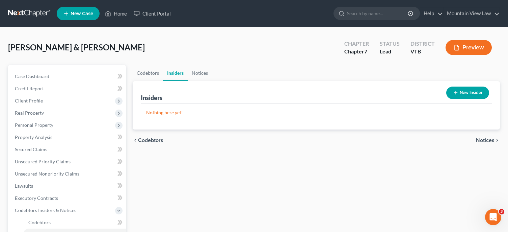
click at [484, 96] on button "New Insider" at bounding box center [467, 92] width 43 height 12
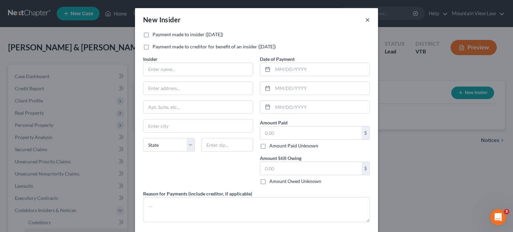
click at [367, 21] on button "×" at bounding box center [367, 20] width 5 height 8
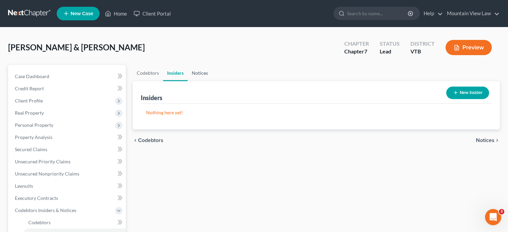
click at [197, 74] on link "Notices" at bounding box center [200, 73] width 24 height 16
click at [486, 90] on button "New Notice Address" at bounding box center [459, 92] width 59 height 12
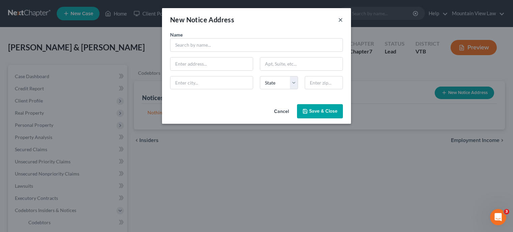
click at [342, 20] on button "×" at bounding box center [340, 20] width 5 height 8
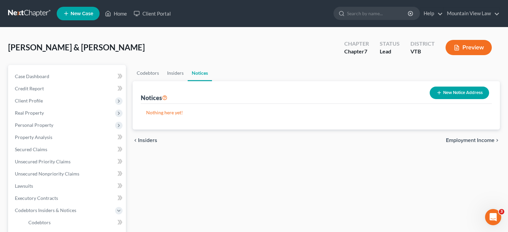
click at [470, 143] on span "Employment Income" at bounding box center [470, 139] width 49 height 5
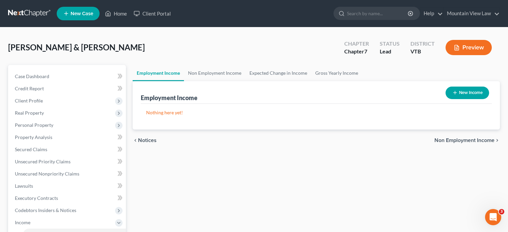
click at [459, 90] on button "New Income" at bounding box center [468, 92] width 44 height 12
select select "0"
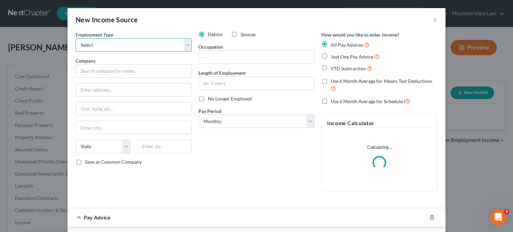
click at [138, 47] on select "Select Full or Part Time Employment Self Employment" at bounding box center [134, 45] width 116 height 14
select select "0"
click at [76, 38] on select "Select Full or Part Time Employment Self Employment" at bounding box center [134, 45] width 116 height 14
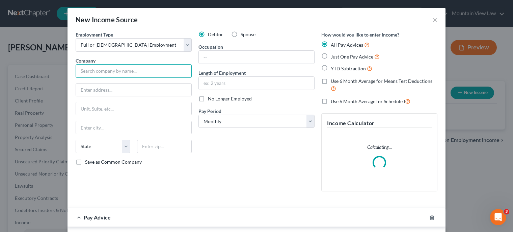
click at [122, 76] on input "text" at bounding box center [134, 71] width 116 height 14
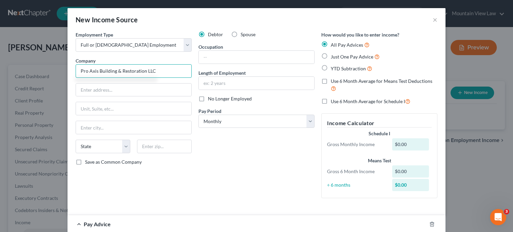
type input "Pro Axis Building & Restoration LLC"
paste input "1316 Elm Street"
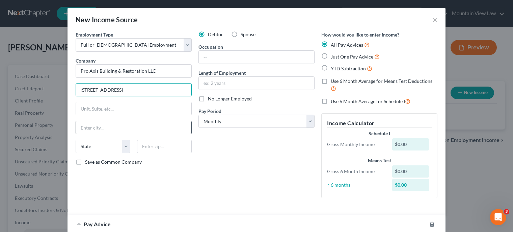
type input "1316 Elm Street"
click at [109, 128] on input "text" at bounding box center [133, 127] width 115 height 13
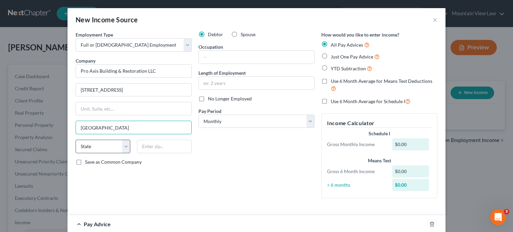
type input "Florence"
click at [121, 147] on select "State AL AK AR AZ CA CO CT DE DC FL GA GU HI ID IL IN IA KS KY LA ME MD MA MI M…" at bounding box center [103, 146] width 55 height 14
select select "49"
click at [76, 139] on select "State AL AK AR AZ CA CO CT DE DC FL GA GU HI ID IL IN IA KS KY LA ME MD MA MI M…" at bounding box center [103, 146] width 55 height 14
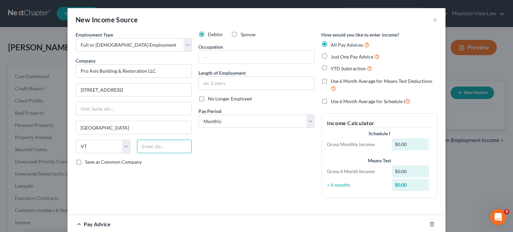
click at [167, 147] on input "text" at bounding box center [164, 146] width 55 height 14
type input "05744"
click at [261, 64] on div "Debtor Spouse Occupation Length of Employment No Longer Employed Pay Period * S…" at bounding box center [256, 117] width 123 height 172
click at [258, 55] on input "text" at bounding box center [256, 57] width 115 height 13
type input "B"
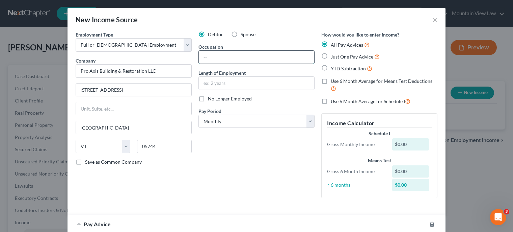
type input "C"
type input "Buidling/Construction"
click at [252, 80] on input "text" at bounding box center [256, 83] width 115 height 13
type input "S"
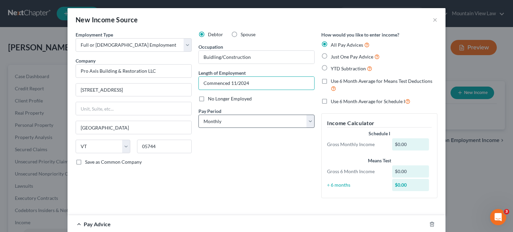
type input "Commenced 11/2024"
drag, startPoint x: 255, startPoint y: 120, endPoint x: 249, endPoint y: 116, distance: 7.2
click at [255, 120] on select "Select Monthly Twice Monthly Every Other Week Weekly" at bounding box center [257, 121] width 116 height 14
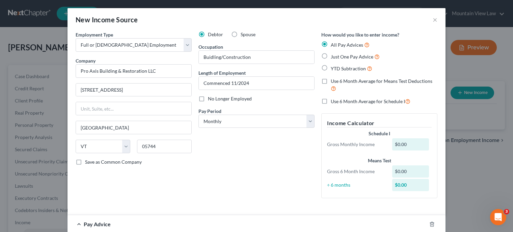
click at [221, 100] on span "No Longer Employed" at bounding box center [230, 99] width 44 height 6
click at [215, 100] on input "No Longer Employed" at bounding box center [213, 97] width 4 height 4
click at [221, 100] on span "No Longer Employed" at bounding box center [230, 99] width 44 height 6
click at [215, 100] on input "No Longer Employed" at bounding box center [213, 97] width 4 height 4
checkbox input "false"
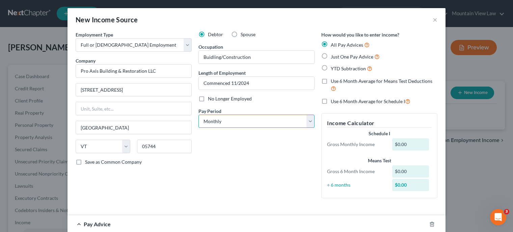
click at [230, 124] on select "Select Monthly Twice Monthly Every Other Week Weekly" at bounding box center [257, 121] width 116 height 14
click at [214, 122] on select "Select Monthly Twice Monthly Every Other Week Weekly" at bounding box center [257, 121] width 116 height 14
select select "3"
click at [199, 114] on select "Select Monthly Twice Monthly Every Other Week Weekly" at bounding box center [257, 121] width 116 height 14
click at [257, 203] on div "Debtor Spouse Occupation Buidling/Construction Length of Employment Commenced 1…" at bounding box center [256, 117] width 123 height 172
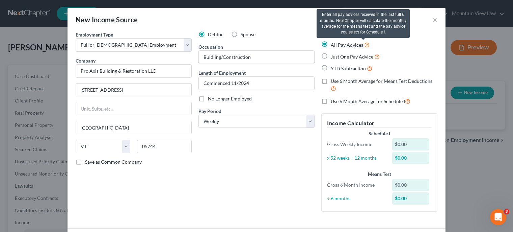
click at [364, 46] on icon at bounding box center [366, 44] width 5 height 6
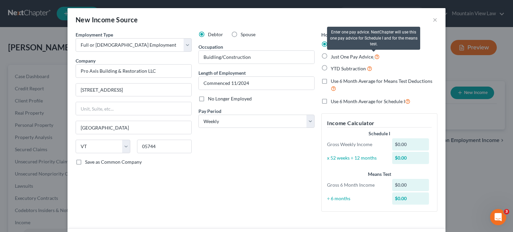
click at [374, 58] on icon at bounding box center [376, 56] width 5 height 6
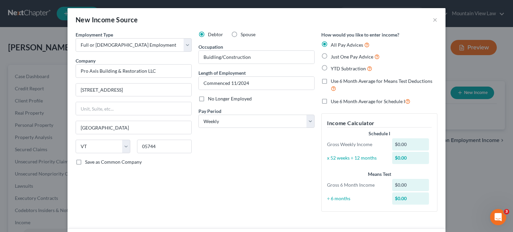
click at [409, 141] on div "$0.00" at bounding box center [410, 144] width 37 height 12
click at [331, 56] on label "Just One Pay Advice" at bounding box center [355, 57] width 49 height 8
click at [334, 56] on input "Just One Pay Advice" at bounding box center [336, 55] width 4 height 4
radio input "true"
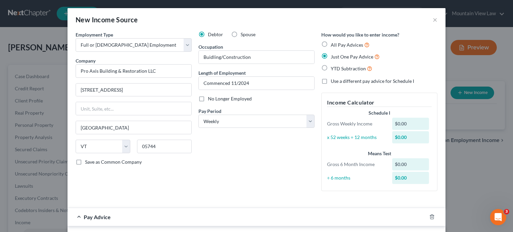
click at [412, 125] on div "$0.00" at bounding box center [410, 124] width 37 height 12
click at [311, 155] on div "Debtor Spouse Occupation Buidling/Construction Length of Employment Commenced 1…" at bounding box center [256, 113] width 123 height 165
drag, startPoint x: 355, startPoint y: 176, endPoint x: 359, endPoint y: 112, distance: 63.3
click at [355, 176] on div "÷ 6 months" at bounding box center [356, 177] width 65 height 7
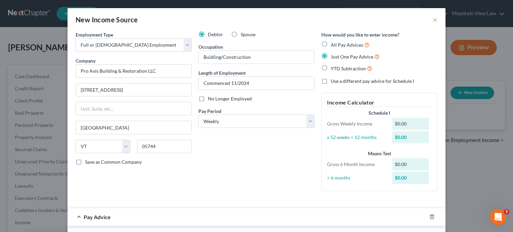
click at [359, 112] on div "Schedule I" at bounding box center [379, 112] width 105 height 7
click at [275, 147] on div "Debtor Spouse Occupation Buidling/Construction Length of Employment Commenced 1…" at bounding box center [256, 113] width 123 height 165
click at [412, 114] on div "Schedule I" at bounding box center [379, 112] width 105 height 7
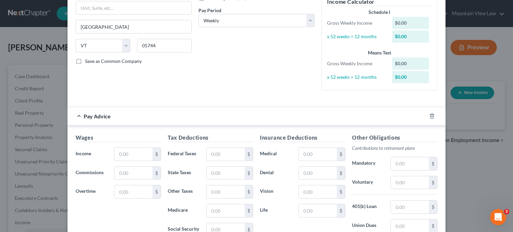
scroll to position [101, 0]
click at [369, 118] on div "Pay Advice" at bounding box center [247, 115] width 359 height 18
click at [130, 153] on input "text" at bounding box center [133, 153] width 38 height 13
type input "1,040"
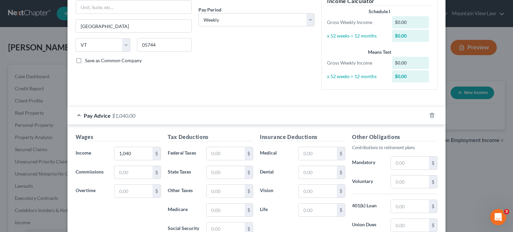
click at [187, 99] on div "Employment Type * Select Full or Part Time Employment Self Employment Company *…" at bounding box center [256, 15] width 369 height 171
click at [230, 94] on div "Debtor Spouse Occupation Buidling/Construction Length of Employment Commenced 1…" at bounding box center [256, 12] width 123 height 165
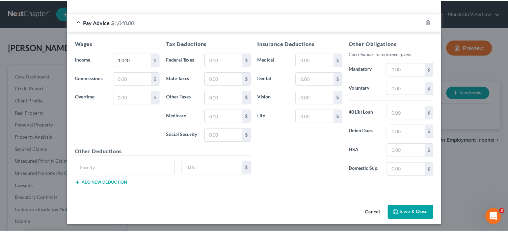
scroll to position [196, 0]
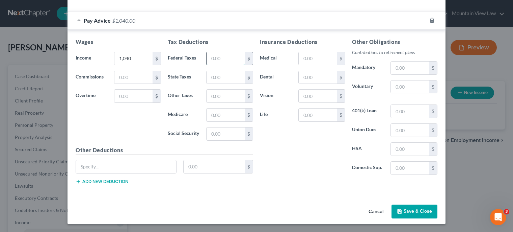
click at [221, 57] on input "text" at bounding box center [226, 58] width 38 height 13
type input "46"
click at [221, 75] on input "text" at bounding box center [226, 77] width 38 height 13
type input "20.62"
click at [226, 95] on input "text" at bounding box center [226, 95] width 38 height 13
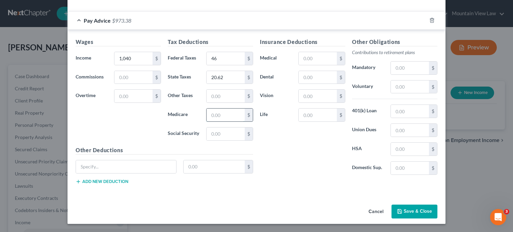
drag, startPoint x: 218, startPoint y: 118, endPoint x: 220, endPoint y: 110, distance: 7.8
click at [218, 118] on input "text" at bounding box center [226, 114] width 38 height 13
type input "15.08"
drag, startPoint x: 214, startPoint y: 134, endPoint x: 231, endPoint y: 137, distance: 17.2
click at [214, 133] on input "text" at bounding box center [226, 133] width 38 height 13
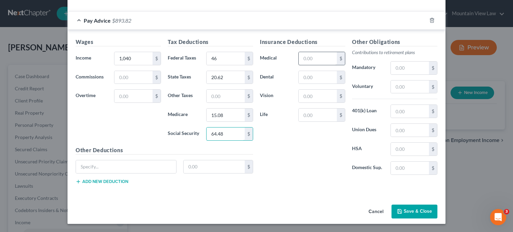
type input "64.48"
drag, startPoint x: 319, startPoint y: 57, endPoint x: 315, endPoint y: 55, distance: 4.8
click at [319, 57] on input "text" at bounding box center [318, 58] width 38 height 13
click at [228, 93] on input "text" at bounding box center [226, 95] width 38 height 13
type input "1.14"
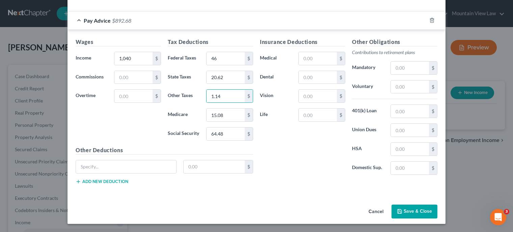
click at [308, 162] on div "Insurance Deductions Medical $ Dental $ Vision $ Life $" at bounding box center [303, 109] width 92 height 142
click at [413, 213] on button "Save & Close" at bounding box center [415, 211] width 46 height 14
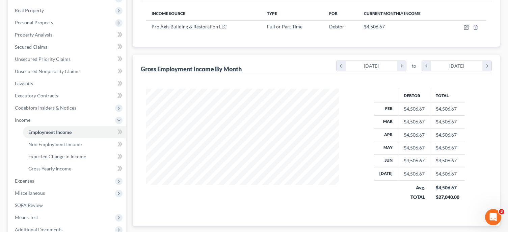
scroll to position [0, 0]
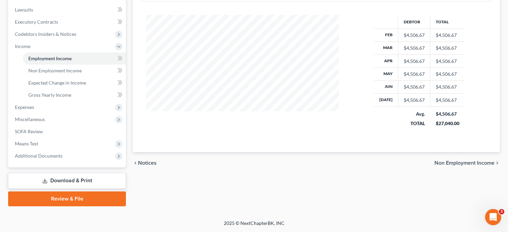
click at [463, 163] on span "Non Employment Income" at bounding box center [465, 162] width 60 height 5
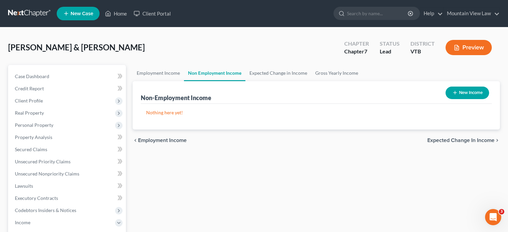
click at [445, 138] on span "Expected Change in Income" at bounding box center [460, 139] width 67 height 5
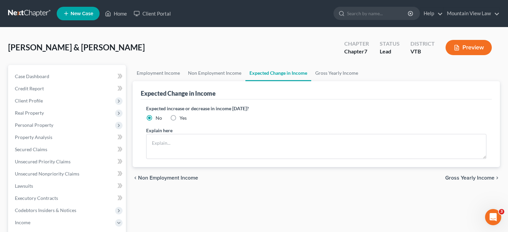
click at [454, 179] on span "Gross Yearly Income" at bounding box center [469, 177] width 49 height 5
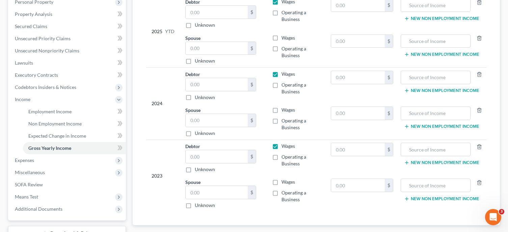
scroll to position [169, 0]
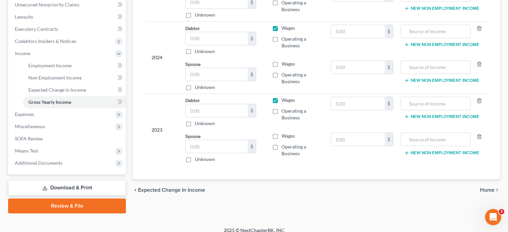
click at [486, 187] on span "Home" at bounding box center [487, 189] width 15 height 5
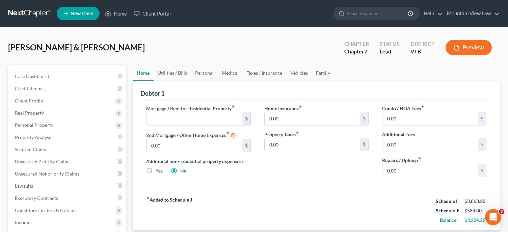
scroll to position [68, 0]
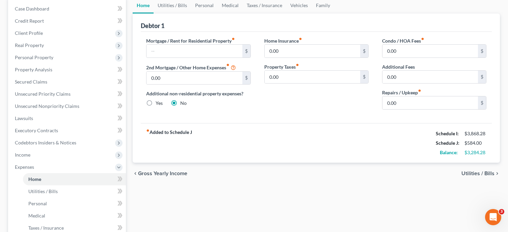
click at [472, 171] on span "Utilities / Bills" at bounding box center [478, 173] width 33 height 5
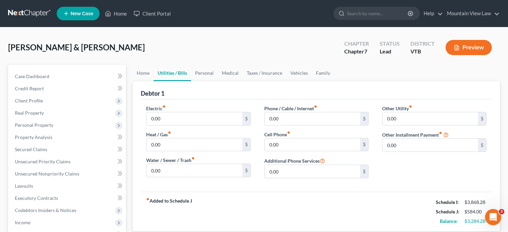
click at [465, 49] on button "Preview" at bounding box center [469, 47] width 46 height 15
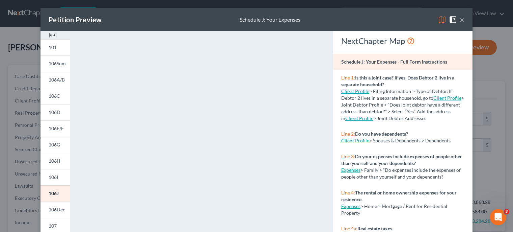
click at [460, 18] on button "×" at bounding box center [462, 20] width 5 height 8
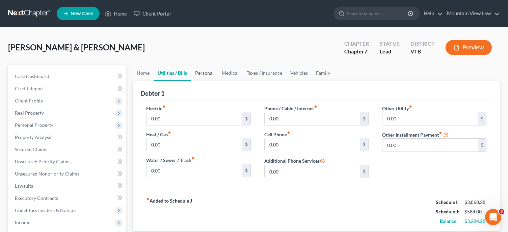
click at [207, 73] on link "Personal" at bounding box center [204, 73] width 27 height 16
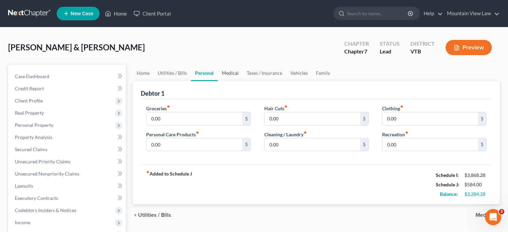
click at [230, 73] on link "Medical" at bounding box center [230, 73] width 25 height 16
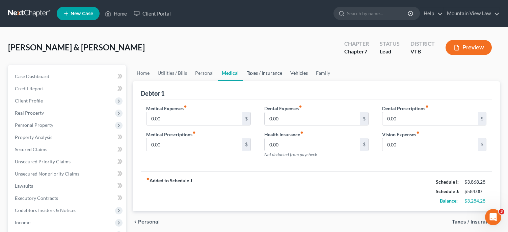
drag, startPoint x: 268, startPoint y: 72, endPoint x: 304, endPoint y: 76, distance: 36.0
click at [268, 72] on link "Taxes / Insurance" at bounding box center [265, 73] width 44 height 16
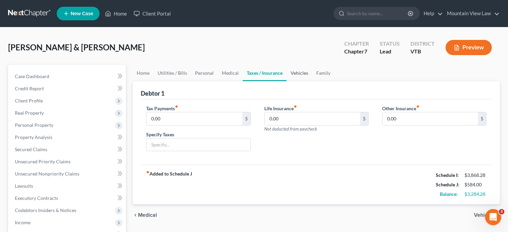
click at [299, 74] on link "Vehicles" at bounding box center [300, 73] width 26 height 16
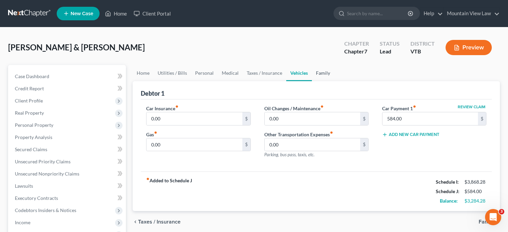
click at [323, 74] on link "Family" at bounding box center [323, 73] width 22 height 16
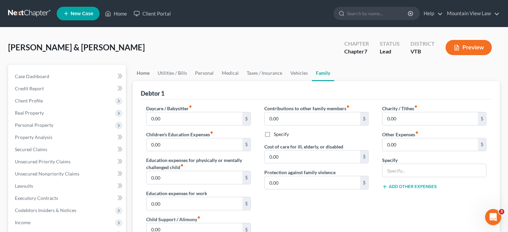
click at [135, 70] on link "Home" at bounding box center [143, 73] width 21 height 16
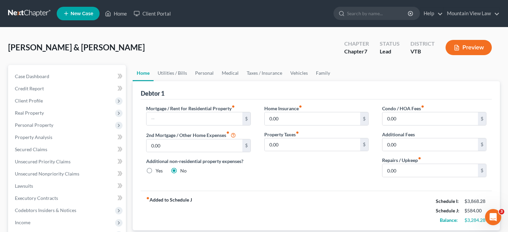
click at [469, 54] on button "Preview" at bounding box center [469, 47] width 46 height 15
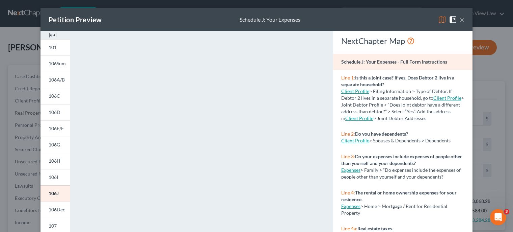
click at [461, 19] on button "×" at bounding box center [462, 20] width 5 height 8
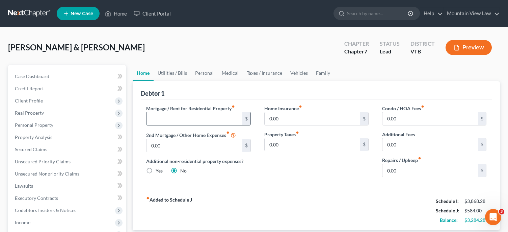
click at [197, 119] on input "text" at bounding box center [195, 118] width 96 height 13
click at [265, 202] on div "fiber_manual_record Added to Schedule J Schedule I: $3,868.28 Schedule J: $584.…" at bounding box center [316, 210] width 351 height 40
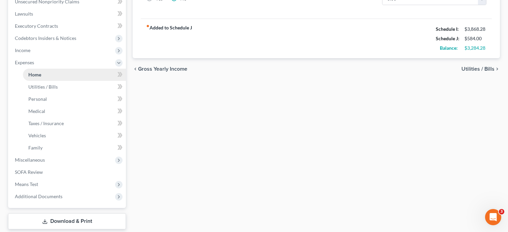
scroll to position [203, 0]
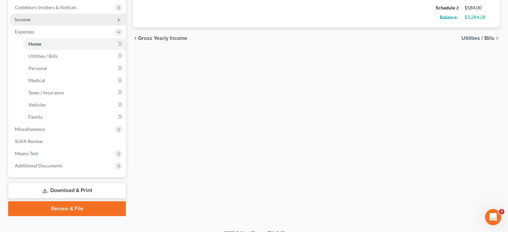
click at [25, 22] on span "Income" at bounding box center [23, 20] width 16 height 6
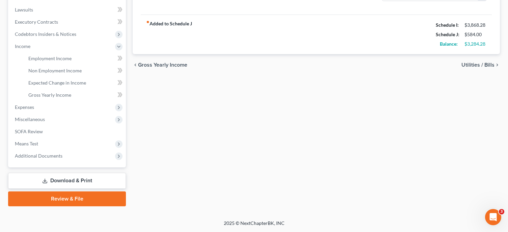
scroll to position [176, 0]
click at [57, 54] on link "Employment Income" at bounding box center [74, 58] width 103 height 12
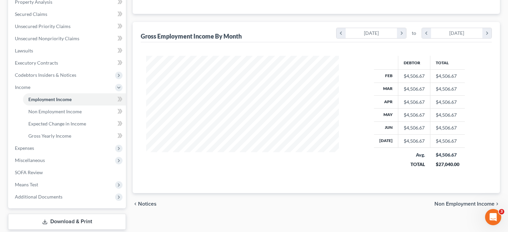
scroll to position [176, 0]
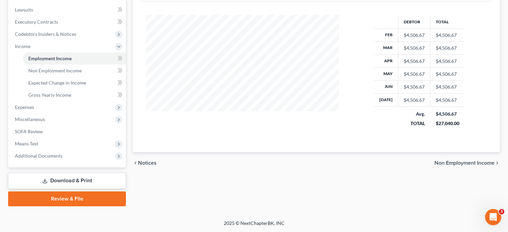
click at [467, 168] on div "chevron_left Notices Non Employment Income chevron_right" at bounding box center [316, 163] width 367 height 22
click at [467, 165] on span "Non Employment Income" at bounding box center [465, 162] width 60 height 5
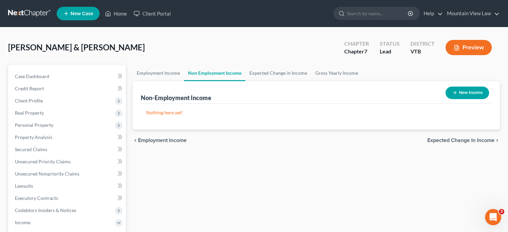
click at [455, 142] on span "Expected Change in Income" at bounding box center [460, 139] width 67 height 5
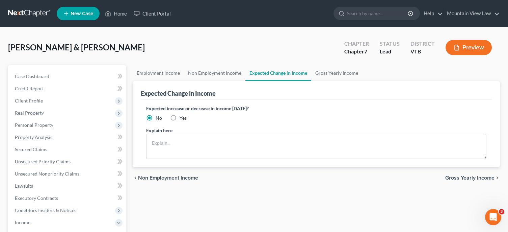
click at [463, 181] on div "chevron_left Non Employment Income Gross Yearly Income chevron_right" at bounding box center [316, 178] width 367 height 22
click at [463, 179] on span "Gross Yearly Income" at bounding box center [469, 177] width 49 height 5
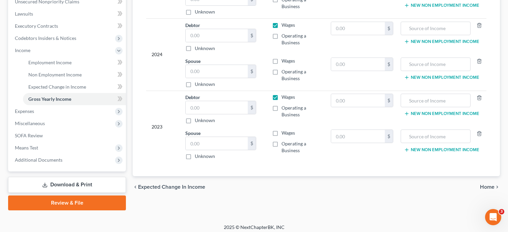
scroll to position [176, 0]
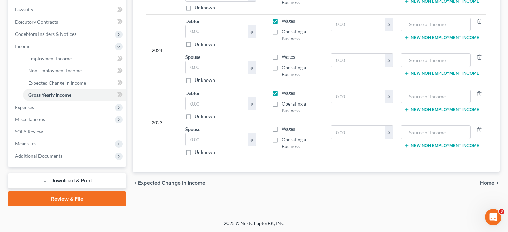
click at [495, 185] on div "chevron_left Expected Change in Income Home chevron_right" at bounding box center [316, 183] width 367 height 22
click at [495, 182] on icon "chevron_right" at bounding box center [497, 182] width 5 height 5
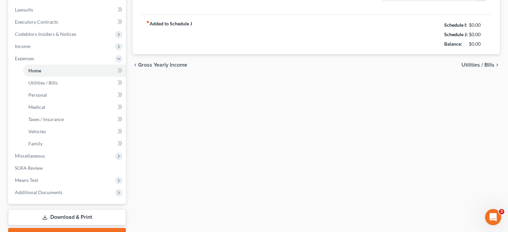
type input "0.00"
radio input "true"
type input "0.00"
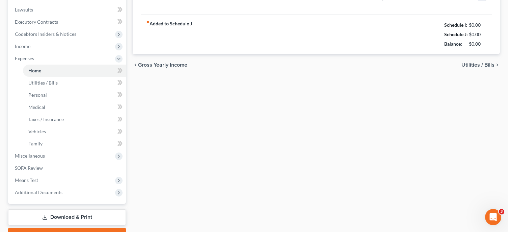
type input "0.00"
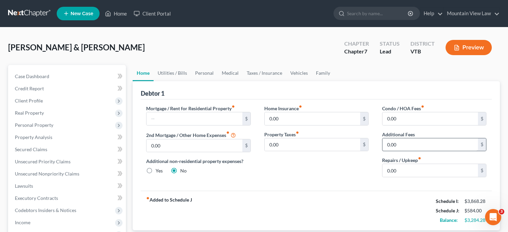
scroll to position [68, 0]
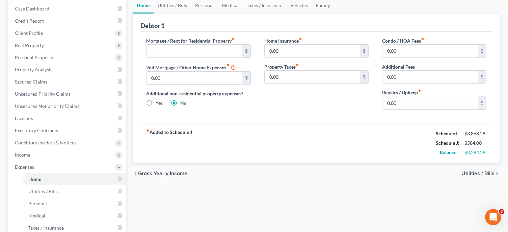
click at [486, 176] on span "Utilities / Bills" at bounding box center [478, 173] width 33 height 5
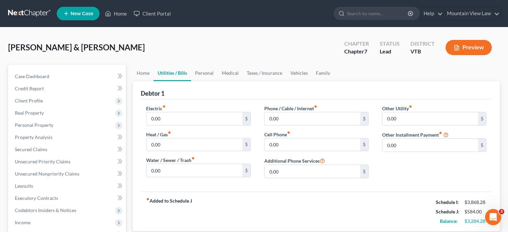
click at [164, 108] on icon "fiber_manual_record" at bounding box center [163, 106] width 3 height 3
click at [167, 113] on input "0.00" at bounding box center [195, 118] width 96 height 13
click at [225, 98] on div "Debtor 1" at bounding box center [316, 90] width 351 height 18
drag, startPoint x: 461, startPoint y: 62, endPoint x: 462, endPoint y: 55, distance: 6.8
click at [461, 60] on div "Mokeyev, Sergey & Yekaterina Upgraded Chapter Chapter 7 Status Lead District VT…" at bounding box center [254, 49] width 492 height 29
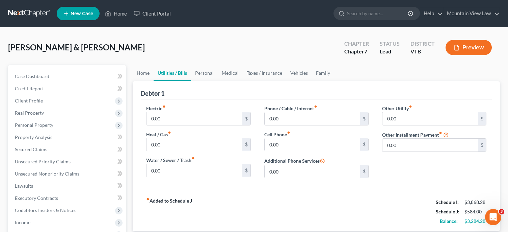
click at [463, 48] on button "Preview" at bounding box center [469, 47] width 46 height 15
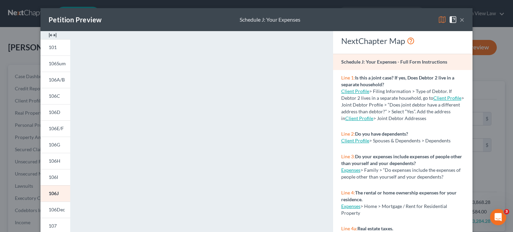
click at [460, 20] on button "×" at bounding box center [462, 20] width 5 height 8
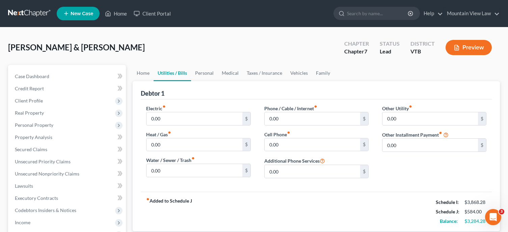
scroll to position [135, 0]
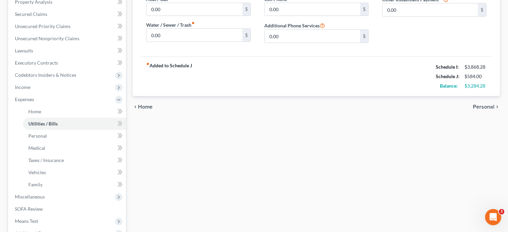
click at [142, 108] on span "Home" at bounding box center [145, 106] width 15 height 5
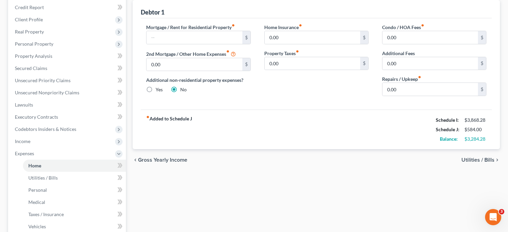
scroll to position [135, 0]
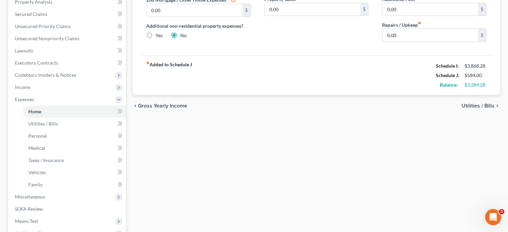
click at [157, 108] on span "Gross Yearly Income" at bounding box center [162, 105] width 49 height 5
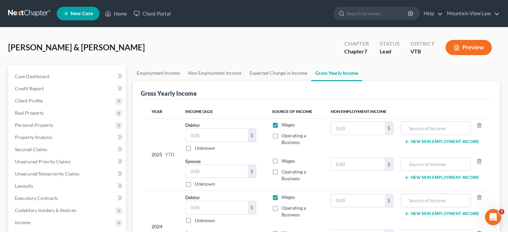
click at [484, 49] on button "Preview" at bounding box center [469, 47] width 46 height 15
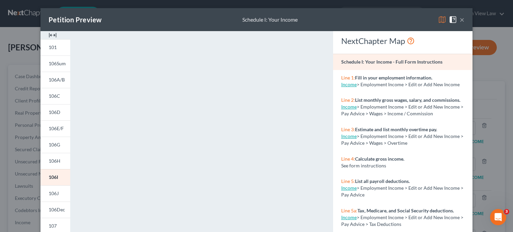
click at [460, 19] on button "×" at bounding box center [462, 20] width 5 height 8
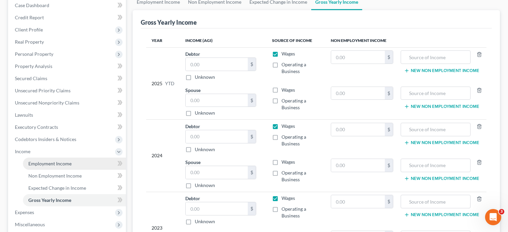
scroll to position [101, 0]
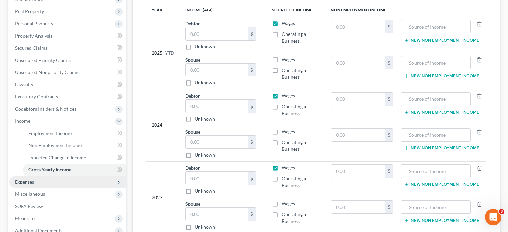
click at [56, 184] on span "Expenses" at bounding box center [67, 182] width 116 height 12
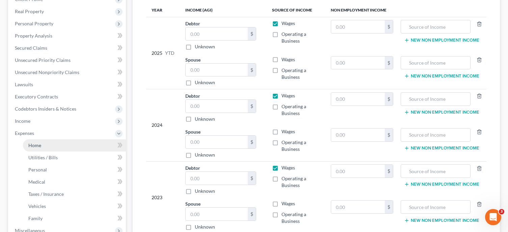
click at [56, 148] on link "Home" at bounding box center [74, 145] width 103 height 12
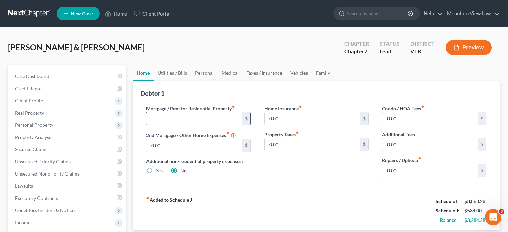
click at [179, 115] on input "text" at bounding box center [195, 118] width 96 height 13
type input "1,514.65"
click at [302, 121] on input "0.00" at bounding box center [313, 118] width 96 height 13
click at [281, 183] on div "Mortgage / Rent for Residential Property fiber_manual_record 1,514.65 $ 2nd Mor…" at bounding box center [316, 144] width 351 height 91
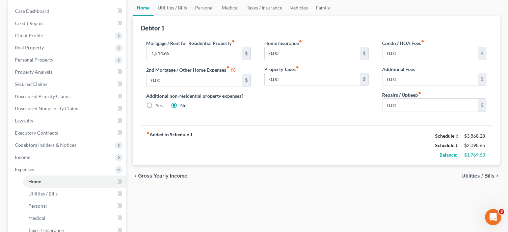
scroll to position [101, 0]
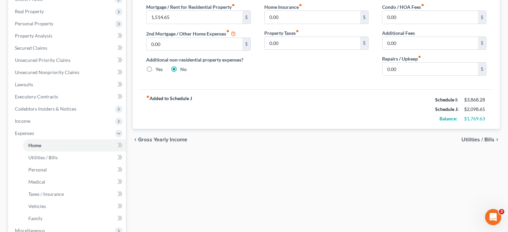
click at [477, 139] on span "Utilities / Bills" at bounding box center [478, 139] width 33 height 5
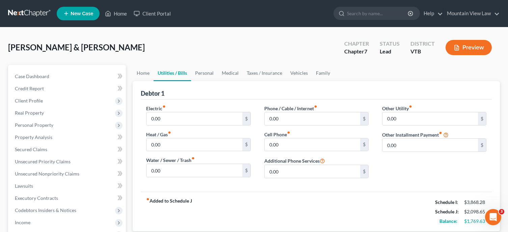
scroll to position [68, 0]
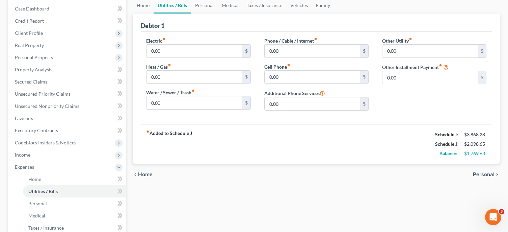
click at [146, 173] on span "Home" at bounding box center [145, 174] width 15 height 5
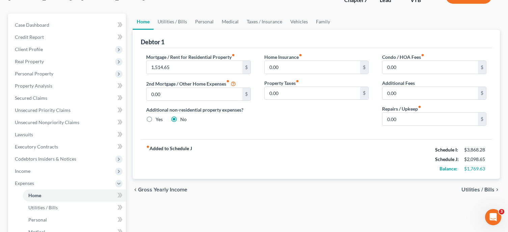
scroll to position [101, 0]
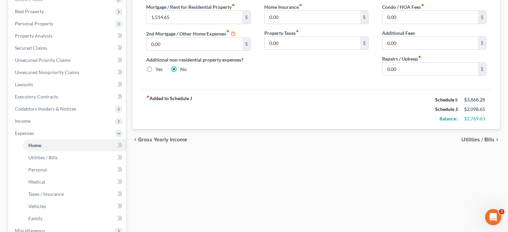
click at [484, 146] on div "chevron_left Gross Yearly Income Utilities / Bills chevron_right" at bounding box center [316, 140] width 367 height 22
click at [488, 143] on div "chevron_left Gross Yearly Income Utilities / Bills chevron_right" at bounding box center [316, 140] width 367 height 22
click at [488, 138] on span "Utilities / Bills" at bounding box center [478, 139] width 33 height 5
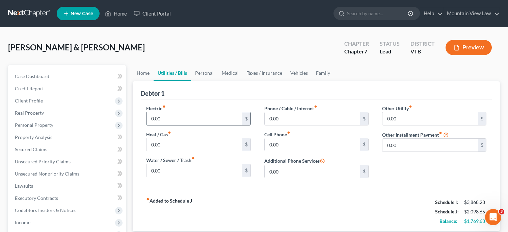
click at [190, 116] on input "0.00" at bounding box center [195, 118] width 96 height 13
type input "120"
click at [282, 115] on input "0.00" at bounding box center [313, 118] width 96 height 13
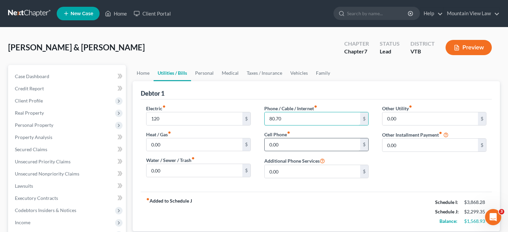
type input "80.70"
click at [307, 146] on input "0.00" at bounding box center [313, 144] width 96 height 13
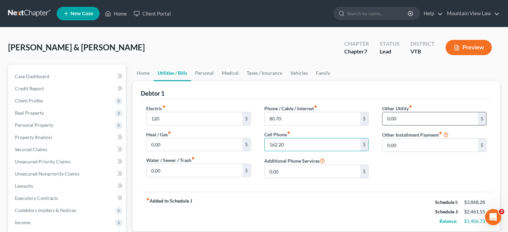
type input "162.20"
click at [431, 120] on input "0.00" at bounding box center [431, 118] width 96 height 13
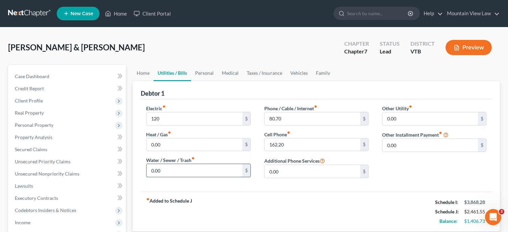
click at [217, 172] on input "0.00" at bounding box center [195, 170] width 96 height 13
type input "2"
type input "18.25"
click at [407, 165] on div "Other Utility fiber_manual_record 0.00 $ Other Installment Payment fiber_manual…" at bounding box center [434, 144] width 118 height 79
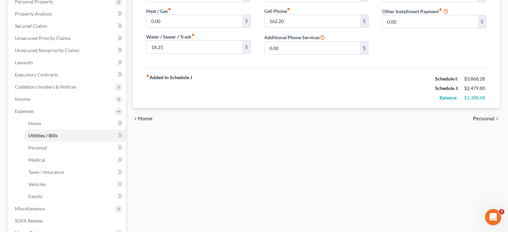
scroll to position [135, 0]
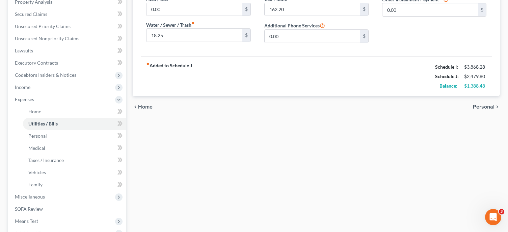
click at [489, 106] on span "Personal" at bounding box center [484, 106] width 22 height 5
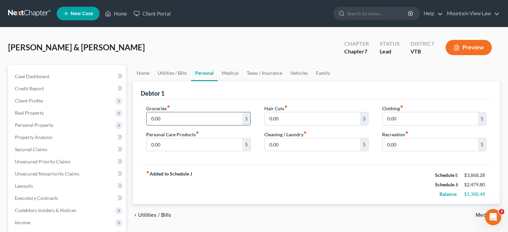
click at [192, 120] on input "0.00" at bounding box center [195, 118] width 96 height 13
type input "980"
click at [324, 118] on input "0.00" at bounding box center [313, 118] width 96 height 13
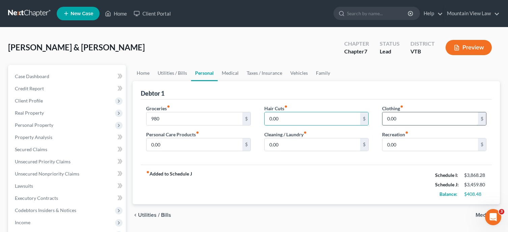
click at [438, 122] on input "0.00" at bounding box center [431, 118] width 96 height 13
type input "150"
click at [212, 148] on input "0.00" at bounding box center [195, 144] width 96 height 13
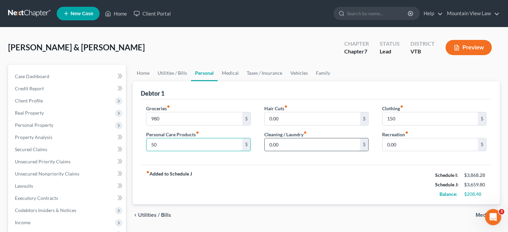
type input "50"
click at [308, 141] on input "0.00" at bounding box center [313, 144] width 96 height 13
click at [308, 140] on input "0.00" at bounding box center [313, 144] width 96 height 13
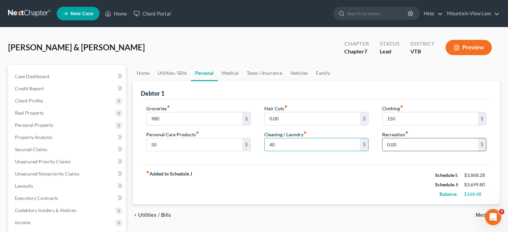
type input "40"
click at [409, 147] on input "0.00" at bounding box center [431, 144] width 96 height 13
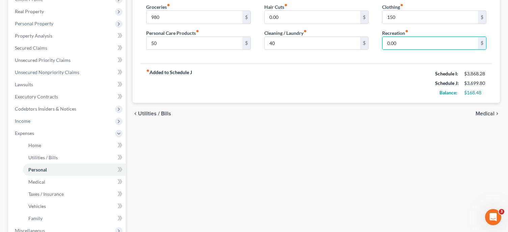
click at [483, 113] on span "Medical" at bounding box center [485, 113] width 19 height 5
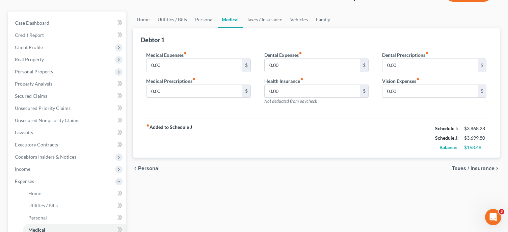
scroll to position [101, 0]
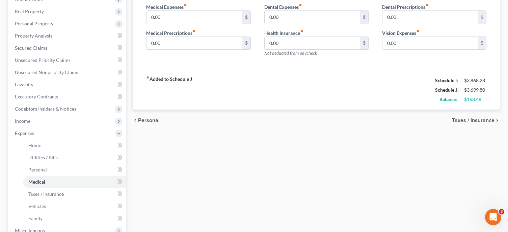
click at [475, 119] on span "Taxes / Insurance" at bounding box center [473, 120] width 43 height 5
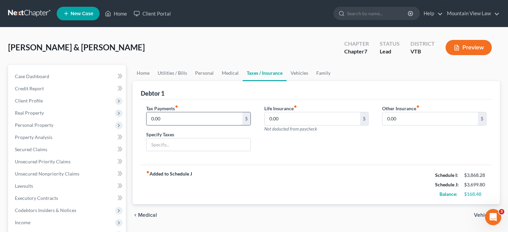
click at [210, 119] on input "0.00" at bounding box center [195, 118] width 96 height 13
type input "78.98"
drag, startPoint x: 212, startPoint y: 140, endPoint x: 235, endPoint y: 146, distance: 23.6
click at [212, 140] on input "text" at bounding box center [199, 144] width 104 height 13
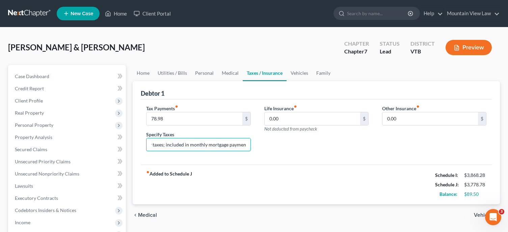
scroll to position [34, 0]
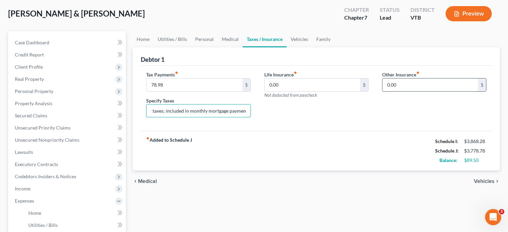
type input "Property taxes; included in monthly mortgage payment"
click at [415, 86] on input "0.00" at bounding box center [431, 84] width 96 height 13
click at [481, 181] on span "Vehicles" at bounding box center [484, 180] width 21 height 5
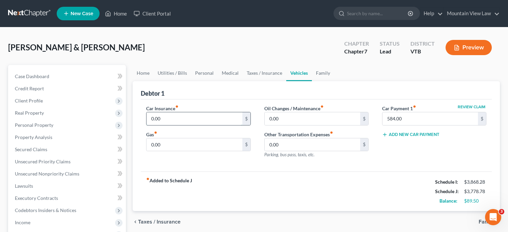
click at [217, 118] on input "0.00" at bounding box center [195, 118] width 96 height 13
type input "124.83"
drag, startPoint x: 334, startPoint y: 172, endPoint x: 353, endPoint y: 133, distance: 43.8
click at [338, 172] on div "fiber_manual_record Added to Schedule J Schedule I: $3,868.28 Schedule J: $3,90…" at bounding box center [316, 191] width 351 height 40
click at [337, 117] on input "0.00" at bounding box center [313, 118] width 96 height 13
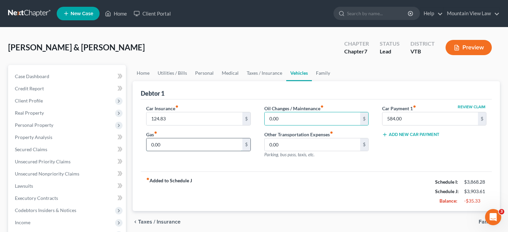
click at [232, 147] on input "0.00" at bounding box center [195, 144] width 96 height 13
type input "320"
click at [337, 142] on input "0.00" at bounding box center [313, 144] width 96 height 13
click at [310, 120] on input "0.00" at bounding box center [313, 118] width 96 height 13
type input "20"
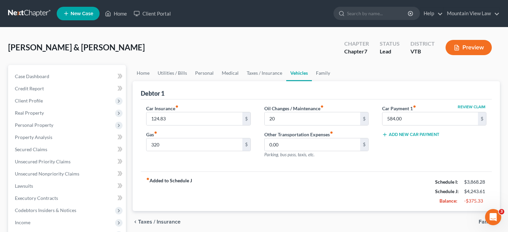
click at [385, 183] on div "fiber_manual_record Added to Schedule J Schedule I: $3,868.28 Schedule J: $4,24…" at bounding box center [316, 191] width 351 height 40
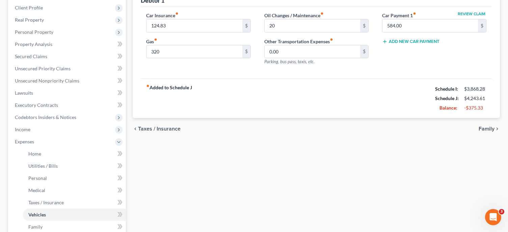
scroll to position [101, 0]
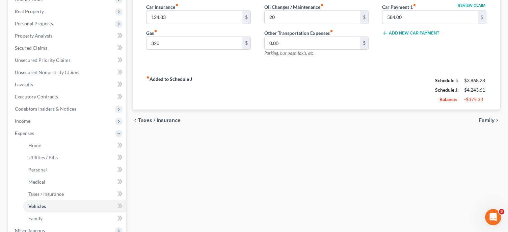
click at [487, 120] on span "Family" at bounding box center [487, 120] width 16 height 5
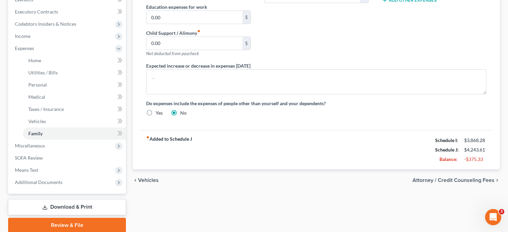
scroll to position [212, 0]
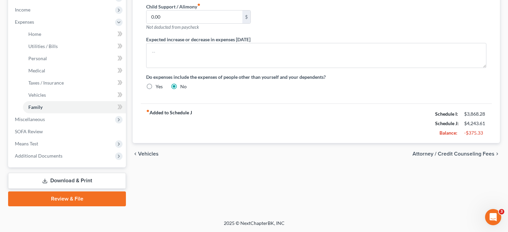
click at [458, 152] on span "Attorney / Credit Counseling Fees" at bounding box center [454, 153] width 82 height 5
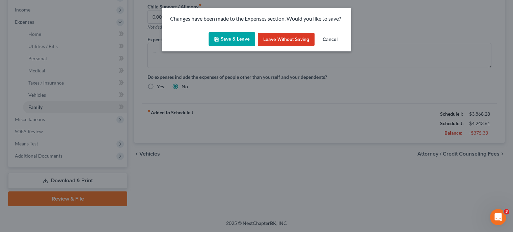
click at [234, 37] on button "Save & Leave" at bounding box center [232, 39] width 47 height 14
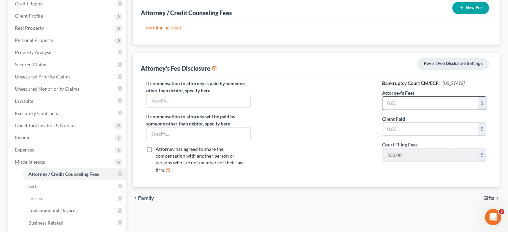
scroll to position [135, 0]
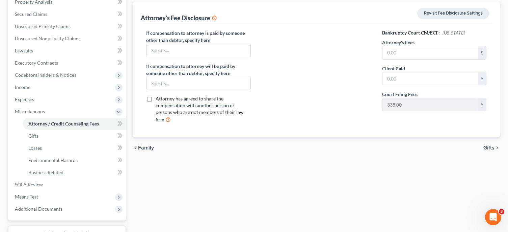
click at [486, 145] on span "Gifts" at bounding box center [489, 147] width 11 height 5
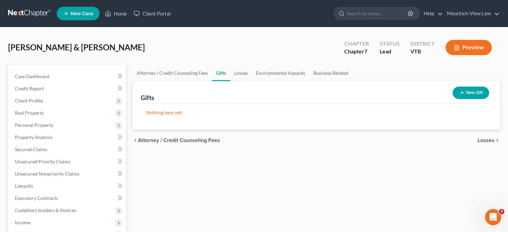
click at [487, 139] on span "Losses" at bounding box center [486, 139] width 17 height 5
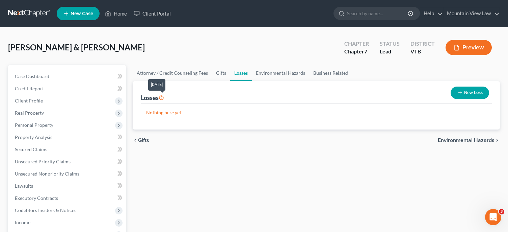
click at [163, 98] on icon at bounding box center [161, 97] width 5 height 6
click at [463, 140] on span "Environmental Hazards" at bounding box center [466, 139] width 57 height 5
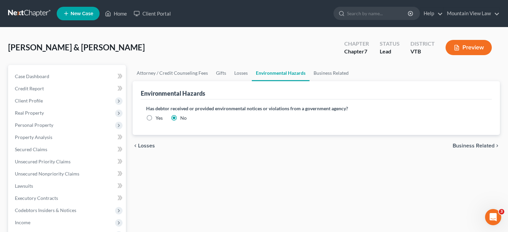
click at [476, 143] on span "Business Related" at bounding box center [474, 145] width 42 height 5
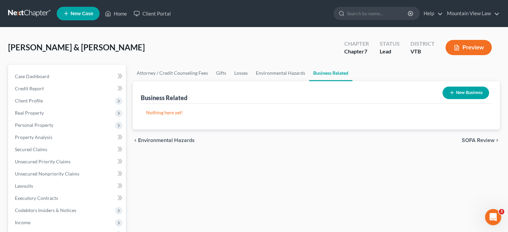
click at [466, 141] on span "SOFA Review" at bounding box center [478, 139] width 33 height 5
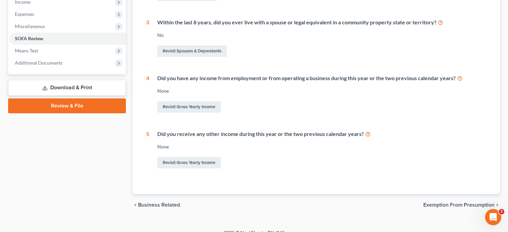
scroll to position [230, 0]
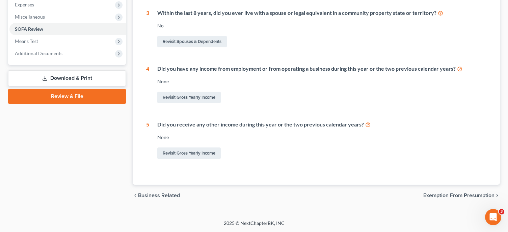
click at [470, 195] on span "Exemption from Presumption" at bounding box center [458, 194] width 71 height 5
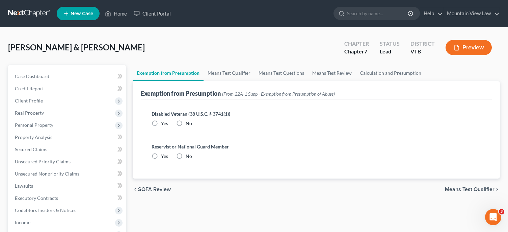
click at [356, 146] on label "Reservist or National Guard Member" at bounding box center [317, 146] width 330 height 7
click at [186, 121] on label "No" at bounding box center [189, 123] width 6 height 7
click at [188, 121] on input "No" at bounding box center [190, 122] width 4 height 4
radio input "true"
click at [187, 157] on span "No" at bounding box center [189, 156] width 6 height 6
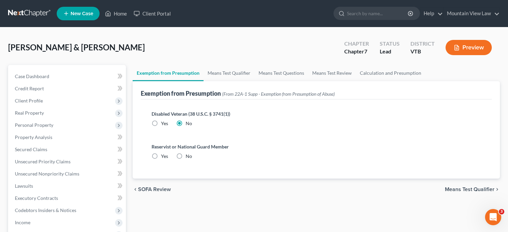
click at [188, 157] on input "No" at bounding box center [190, 155] width 4 height 4
radio input "true"
click at [469, 191] on span "Means Test Qualifier" at bounding box center [470, 188] width 50 height 5
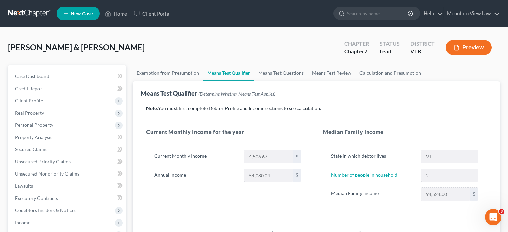
click at [213, 194] on div "Current Monthly Income 4,506.67 $ Annual Income 54,080.04 $" at bounding box center [227, 168] width 163 height 54
click at [463, 50] on button "Preview" at bounding box center [469, 47] width 46 height 15
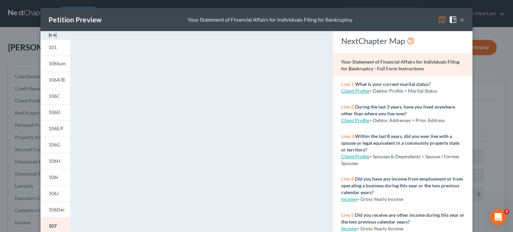
click at [462, 20] on button "×" at bounding box center [462, 20] width 5 height 8
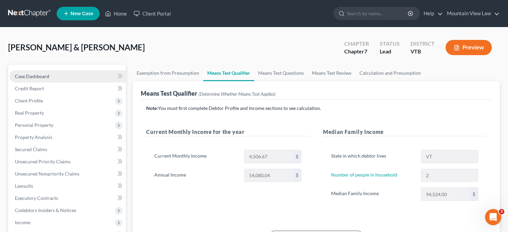
click at [41, 77] on span "Case Dashboard" at bounding box center [32, 76] width 34 height 6
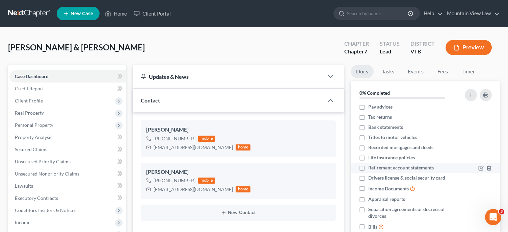
scroll to position [101, 0]
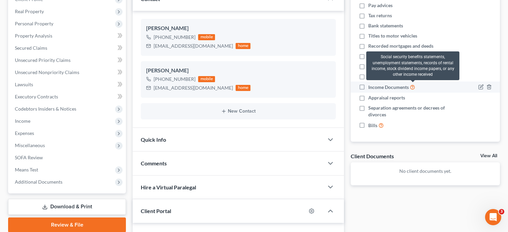
click at [413, 87] on icon at bounding box center [412, 86] width 5 height 6
click at [375, 87] on input "Income Documents" at bounding box center [373, 85] width 4 height 4
click at [413, 87] on icon at bounding box center [412, 86] width 5 height 6
click at [375, 87] on input "Income Documents" at bounding box center [373, 85] width 4 height 4
checkbox input "false"
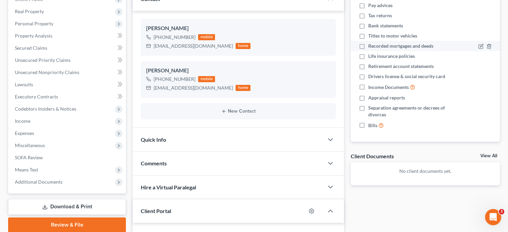
drag, startPoint x: 374, startPoint y: 45, endPoint x: 406, endPoint y: 42, distance: 32.2
click at [374, 45] on span "Recorded mortgages and deeds" at bounding box center [400, 46] width 65 height 7
click at [374, 45] on input "Recorded mortgages and deeds" at bounding box center [373, 45] width 4 height 4
click at [374, 45] on span "Recorded mortgages and deeds" at bounding box center [400, 46] width 65 height 7
click at [374, 45] on input "Recorded mortgages and deeds" at bounding box center [373, 45] width 4 height 4
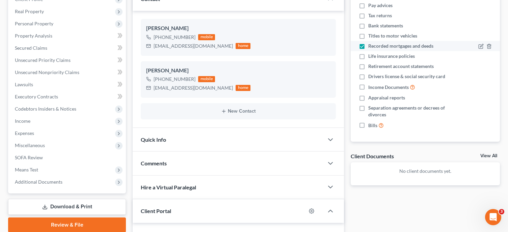
checkbox input "false"
drag, startPoint x: 406, startPoint y: 42, endPoint x: 389, endPoint y: 95, distance: 55.9
click at [406, 43] on li "Recorded mortgages and deeds" at bounding box center [425, 46] width 149 height 10
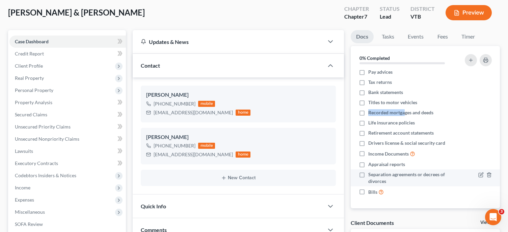
scroll to position [34, 0]
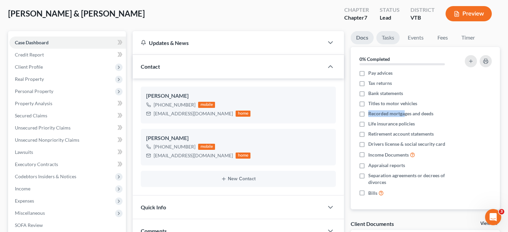
click at [389, 38] on link "Tasks" at bounding box center [387, 37] width 23 height 13
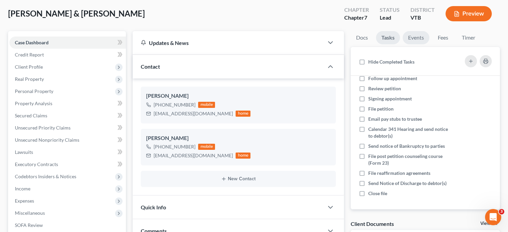
click at [412, 36] on link "Events" at bounding box center [416, 37] width 27 height 13
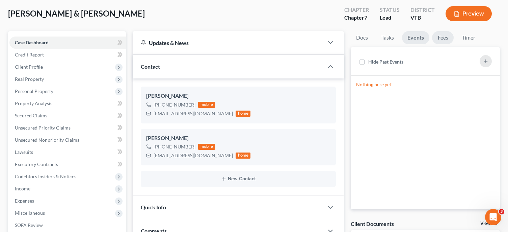
click at [439, 38] on link "Fees" at bounding box center [443, 37] width 22 height 13
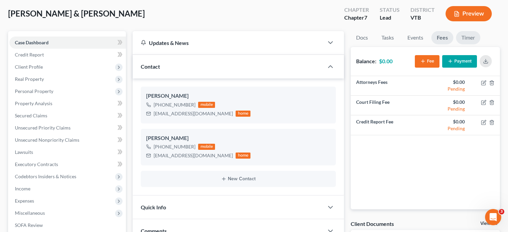
click at [470, 37] on link "Timer" at bounding box center [468, 37] width 24 height 13
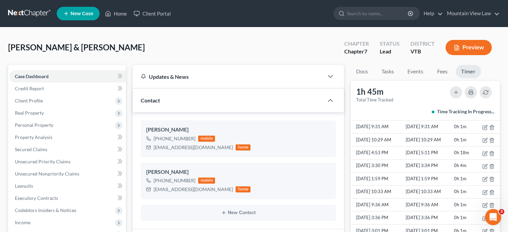
scroll to position [24, 0]
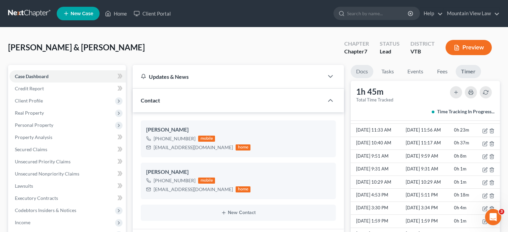
click at [363, 72] on link "Docs" at bounding box center [362, 71] width 23 height 13
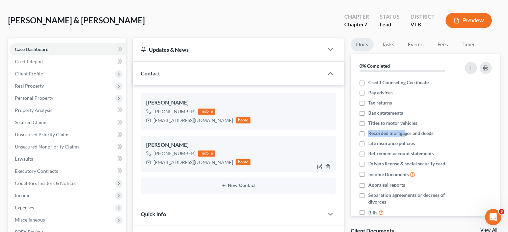
scroll to position [0, 0]
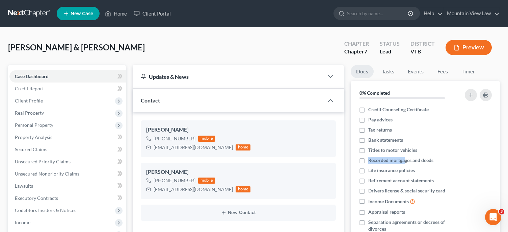
click at [476, 47] on button "Preview" at bounding box center [469, 47] width 46 height 15
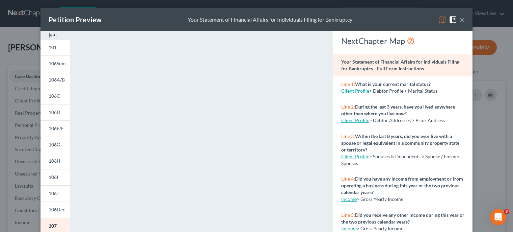
click at [460, 19] on button "×" at bounding box center [462, 20] width 5 height 8
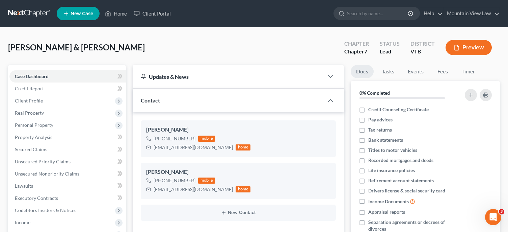
click at [48, 45] on span "[PERSON_NAME] & [PERSON_NAME]" at bounding box center [76, 47] width 137 height 10
click at [31, 72] on link "Case Dashboard" at bounding box center [67, 76] width 116 height 12
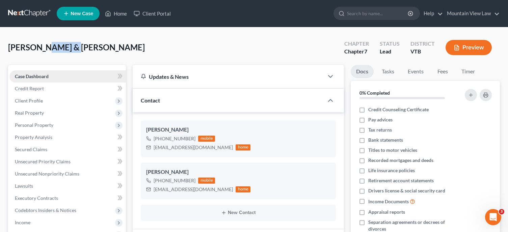
click at [31, 72] on link "Case Dashboard" at bounding box center [67, 76] width 116 height 12
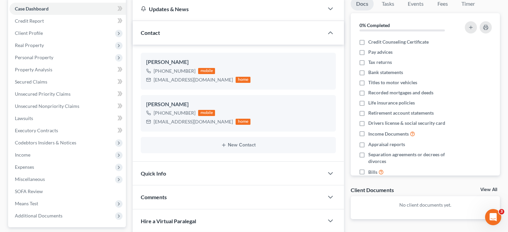
scroll to position [169, 0]
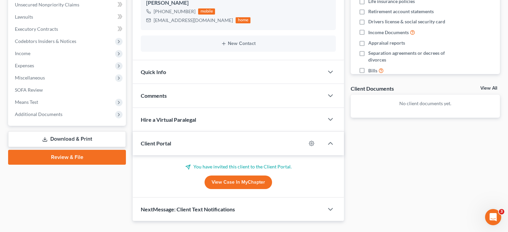
click at [85, 157] on link "Review & File" at bounding box center [67, 157] width 118 height 15
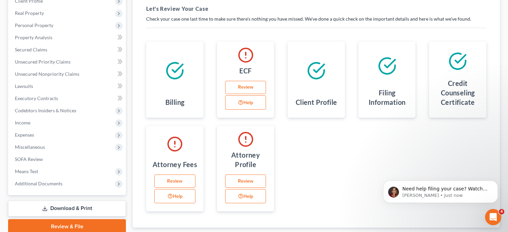
scroll to position [101, 0]
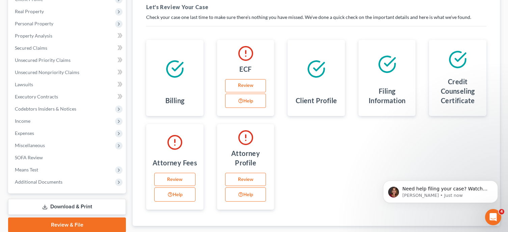
click at [247, 57] on icon at bounding box center [246, 53] width 16 height 16
click at [250, 86] on link "Review" at bounding box center [245, 86] width 41 height 14
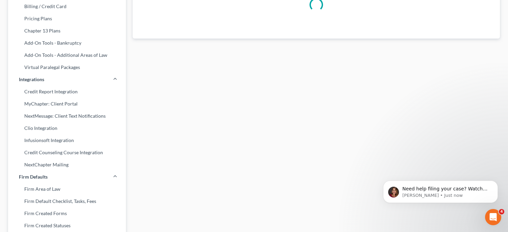
scroll to position [17, 0]
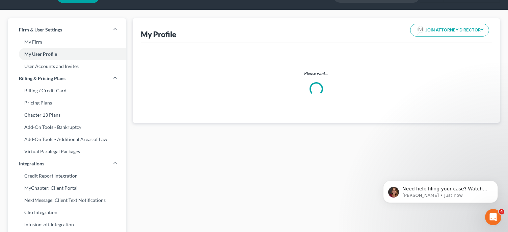
select select "49"
select select "attorney"
select select "0"
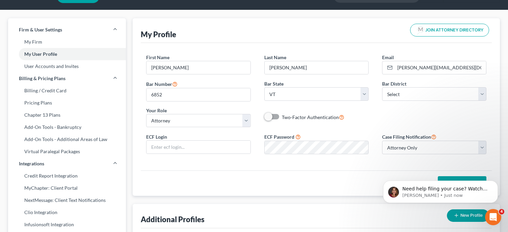
scroll to position [0, 0]
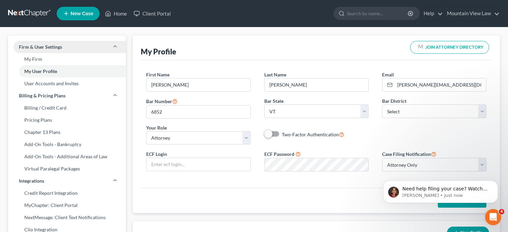
click at [37, 46] on span "Firm & User Settings" at bounding box center [40, 47] width 43 height 7
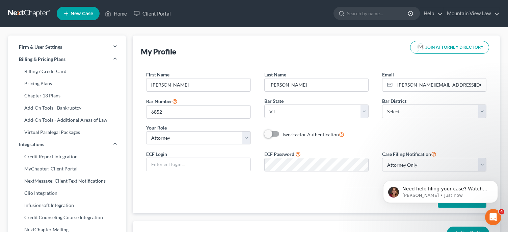
click at [24, 9] on link at bounding box center [29, 13] width 43 height 12
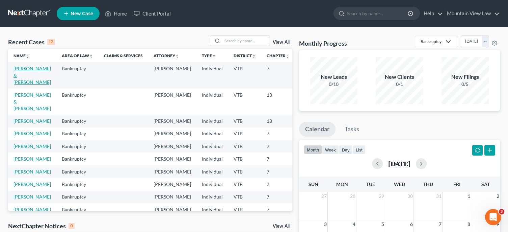
click at [18, 72] on link "[PERSON_NAME] & [PERSON_NAME]" at bounding box center [32, 75] width 37 height 19
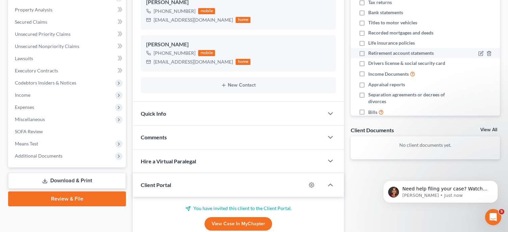
scroll to position [68, 0]
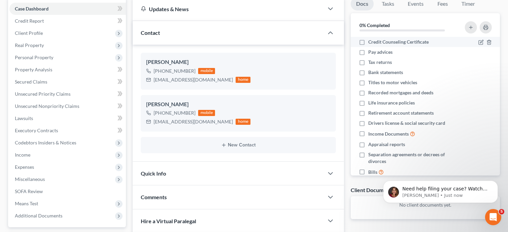
click at [368, 42] on label "Credit Counseling Certificate" at bounding box center [398, 41] width 60 height 7
click at [371, 42] on input "Credit Counseling Certificate" at bounding box center [373, 40] width 4 height 4
checkbox input "true"
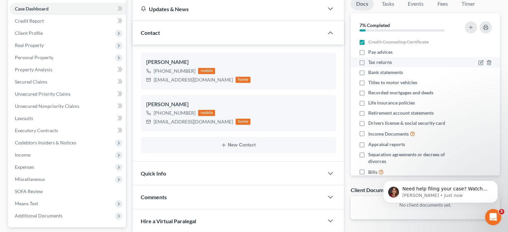
click at [368, 62] on label "Tax returns" at bounding box center [380, 62] width 24 height 7
click at [371, 62] on input "Tax returns" at bounding box center [373, 61] width 4 height 4
checkbox input "true"
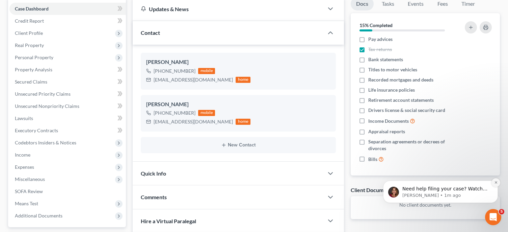
click at [494, 181] on icon "Dismiss notification" at bounding box center [496, 182] width 4 height 4
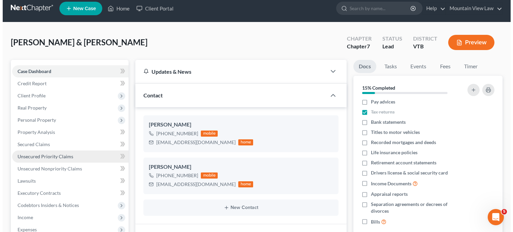
scroll to position [0, 0]
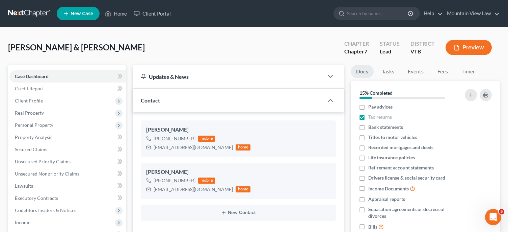
click at [475, 50] on button "Preview" at bounding box center [469, 47] width 46 height 15
